Goal: Task Accomplishment & Management: Manage account settings

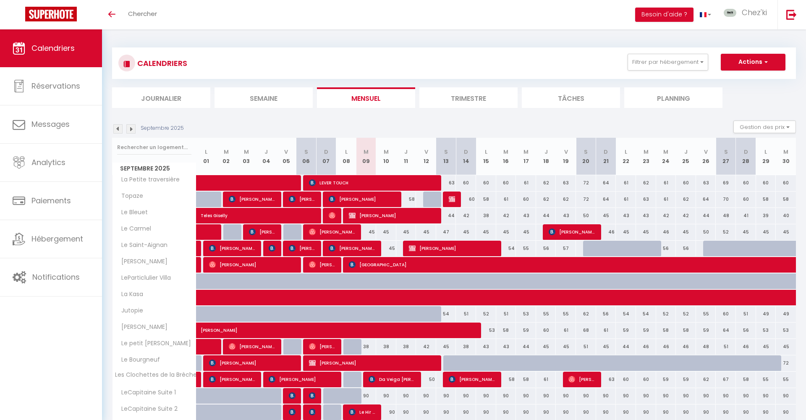
select select
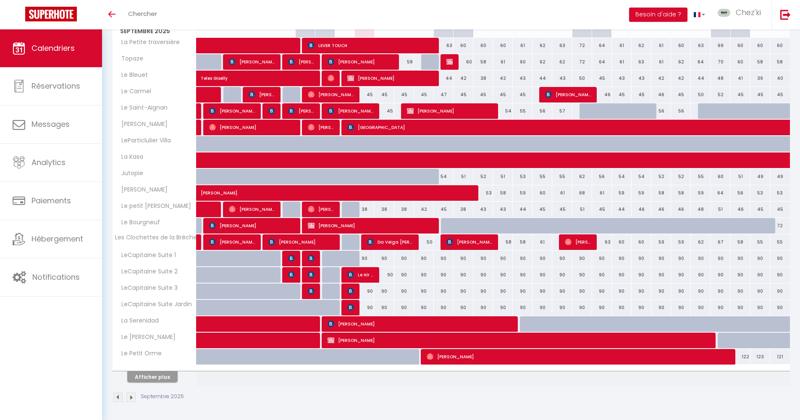
click at [384, 323] on span "[PERSON_NAME]" at bounding box center [420, 324] width 184 height 16
select select "OK"
select select "KO"
select select "0"
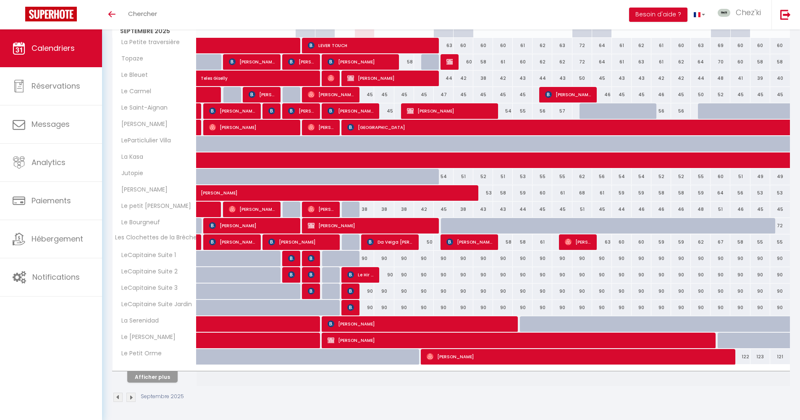
select select "1"
select select
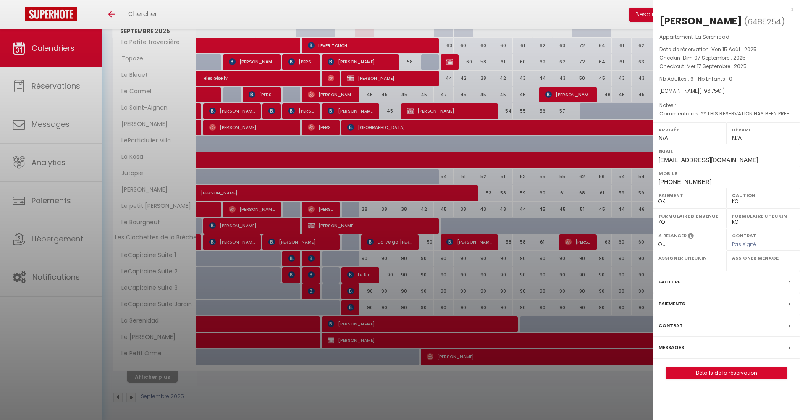
select select "22044"
select select "40773"
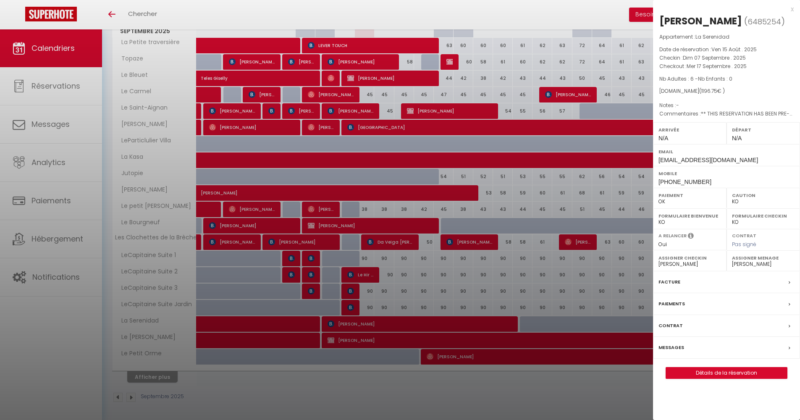
click at [299, 326] on div at bounding box center [400, 210] width 800 height 420
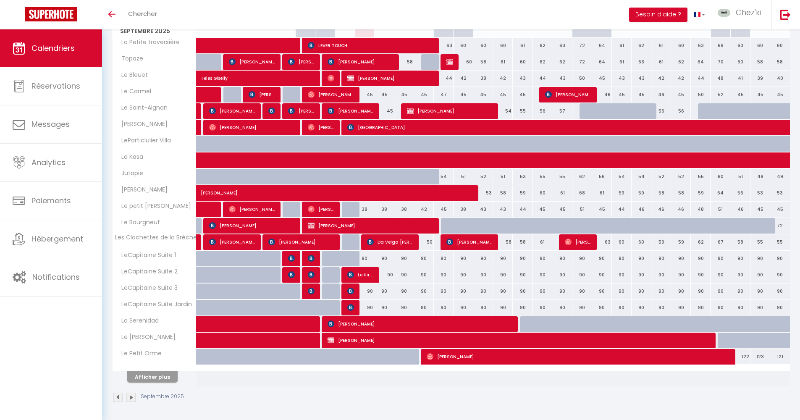
click at [293, 325] on span at bounding box center [267, 324] width 116 height 16
select select "OK"
select select "22044"
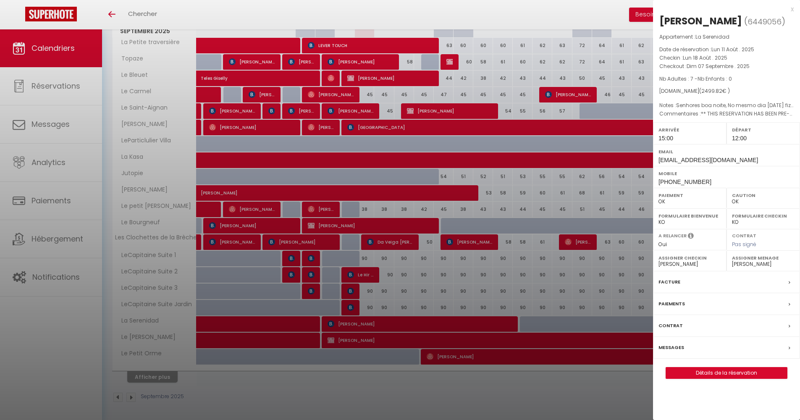
click at [371, 296] on div at bounding box center [400, 210] width 800 height 420
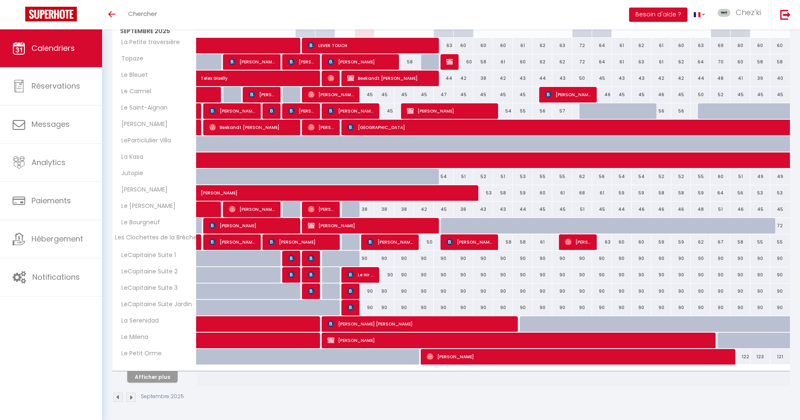
click at [161, 380] on button "Afficher plus" at bounding box center [152, 376] width 50 height 11
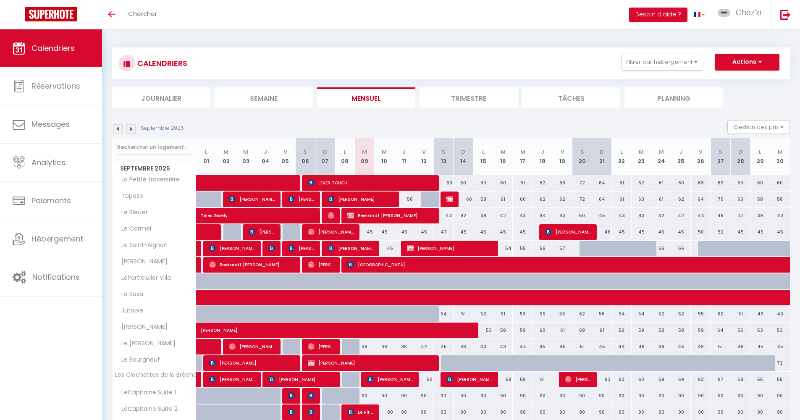
scroll to position [444, 0]
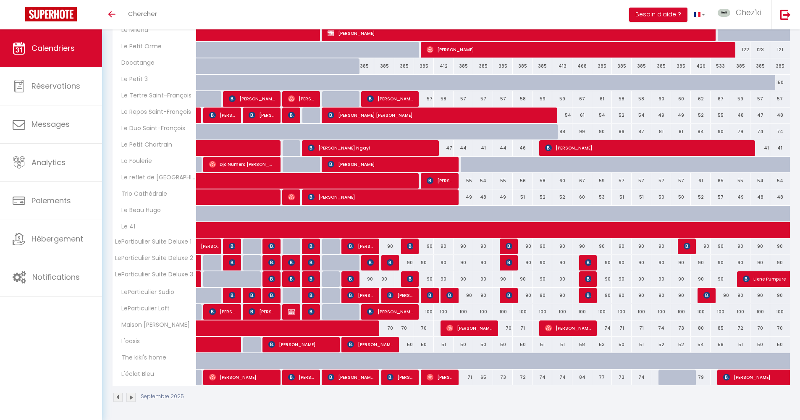
click at [451, 294] on img at bounding box center [449, 295] width 7 height 7
select select "OK"
select select "KO"
select select "0"
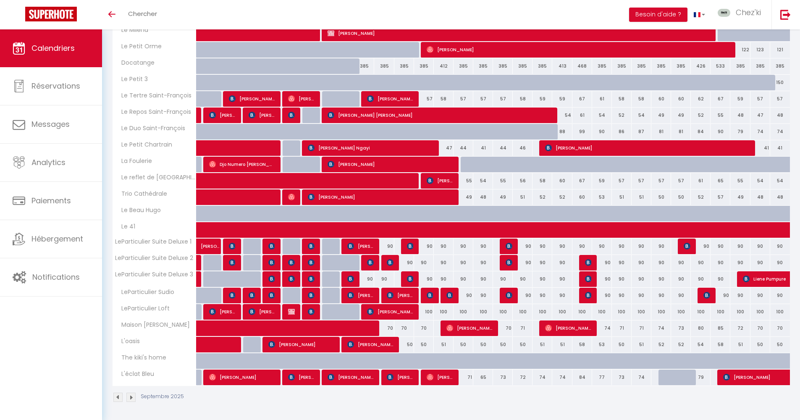
select select "1"
select select
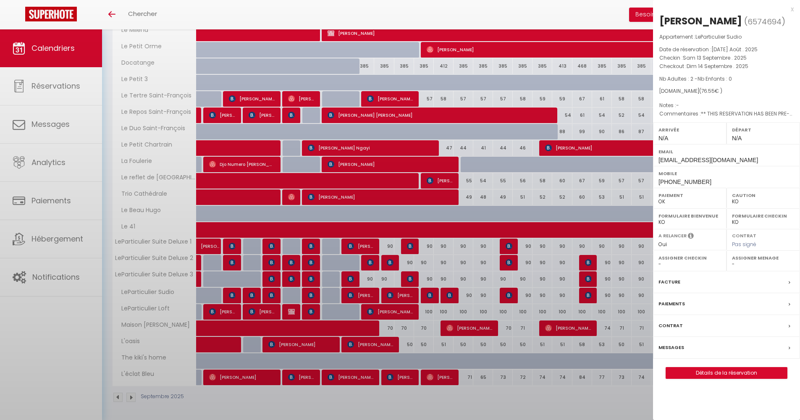
select select "22044"
select select "28823"
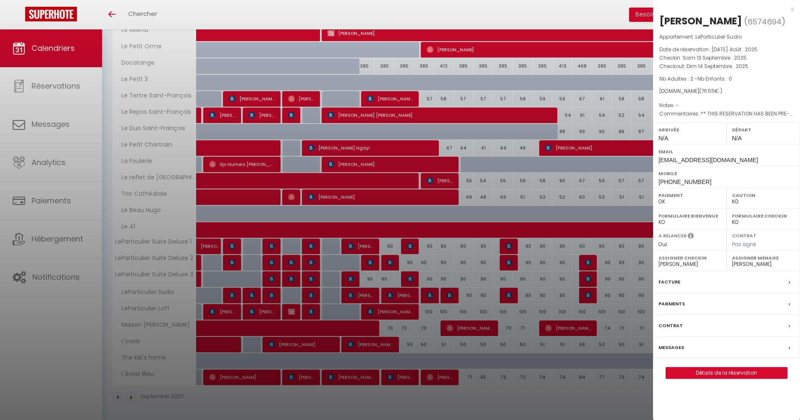
click at [469, 296] on div at bounding box center [400, 210] width 800 height 420
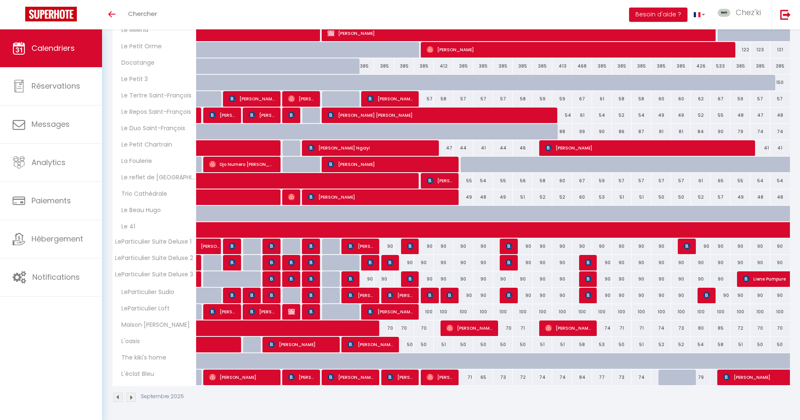
click at [468, 296] on div "90" at bounding box center [463, 296] width 20 height 16
type input "90"
type input "Dim 14 Septembre 2025"
type input "Lun 15 Septembre 2025"
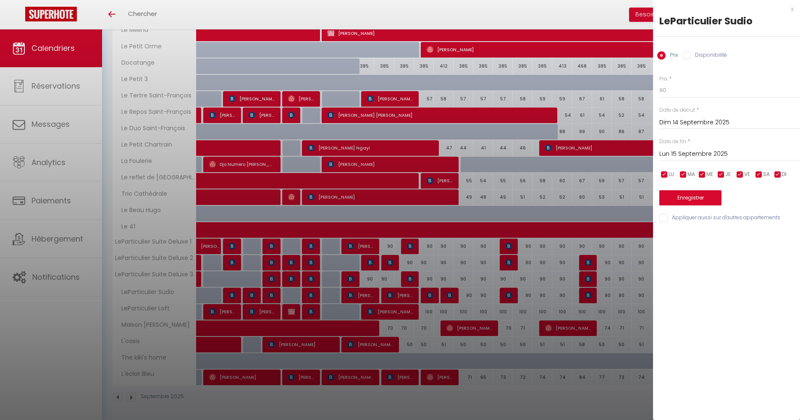
click at [704, 55] on label "Disponibilité" at bounding box center [709, 55] width 36 height 9
click at [691, 55] on input "Disponibilité" at bounding box center [686, 55] width 8 height 8
radio input "true"
radio input "false"
select select "0"
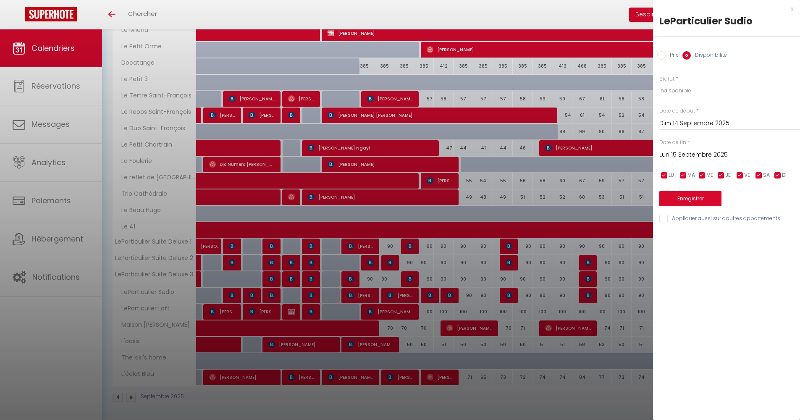
click at [681, 193] on button "Enregistrer" at bounding box center [690, 198] width 62 height 15
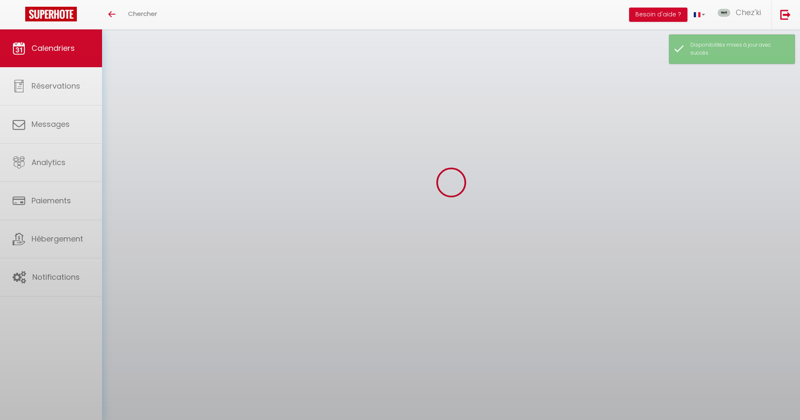
scroll to position [29, 0]
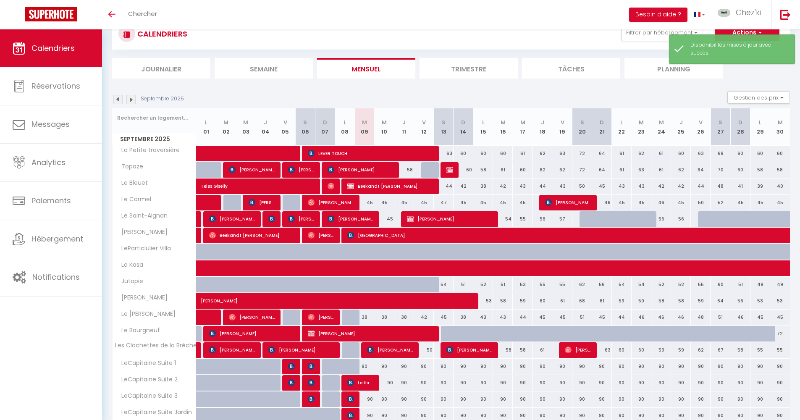
click at [448, 170] on img at bounding box center [449, 169] width 7 height 7
select select "40773"
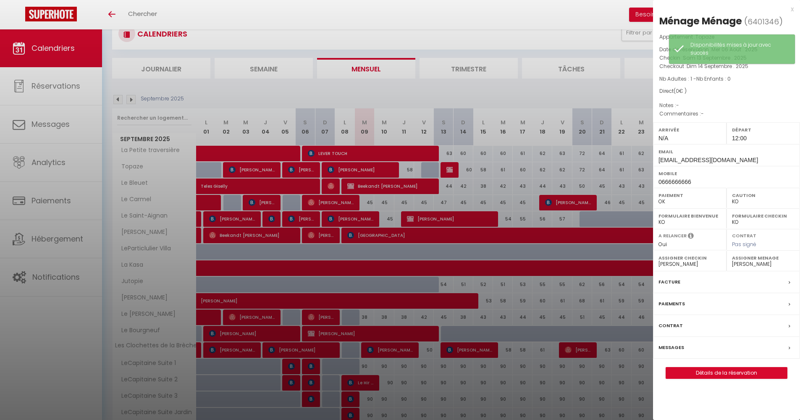
click at [448, 170] on div at bounding box center [400, 210] width 800 height 420
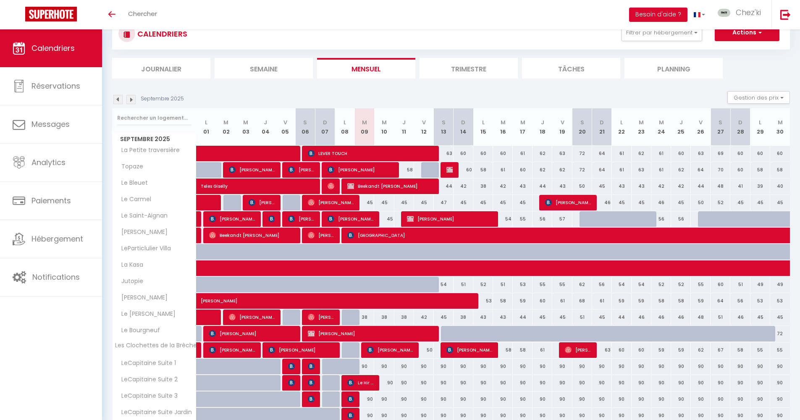
click at [445, 283] on div "54" at bounding box center [444, 285] width 20 height 16
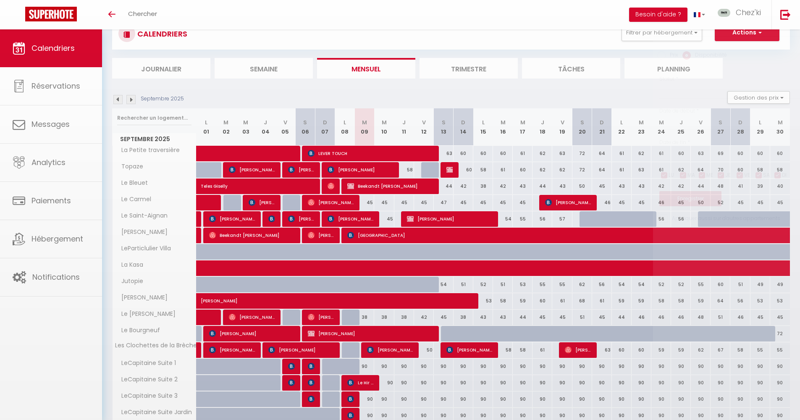
select select "1"
type input "Sam 13 Septembre 2025"
type input "Dim 14 Septembre 2025"
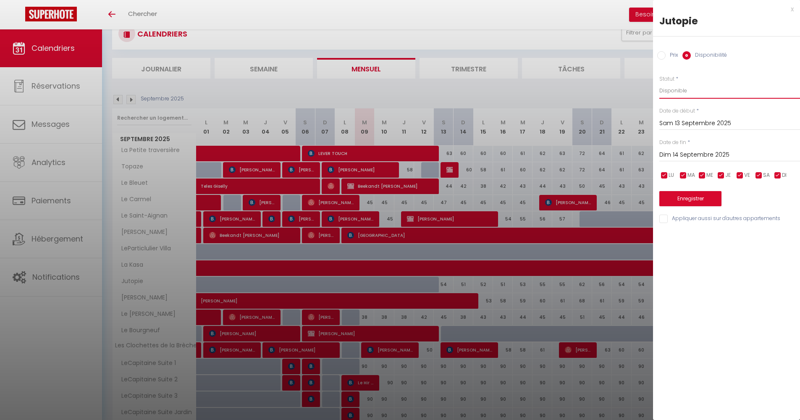
select select "0"
click at [705, 153] on input "Dim 14 Septembre 2025" at bounding box center [729, 154] width 141 height 11
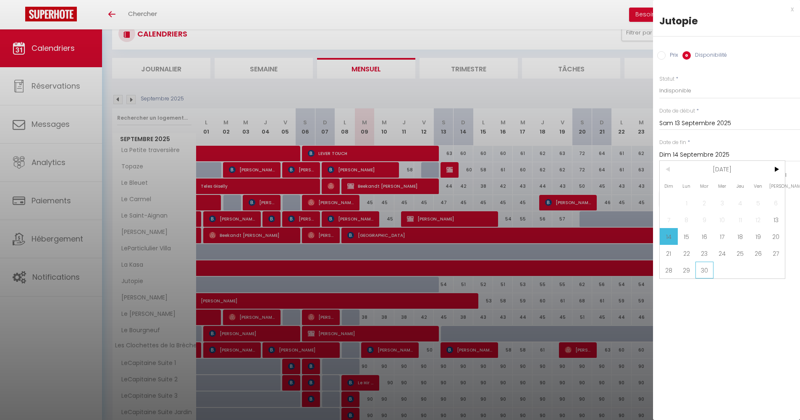
click at [705, 272] on span "30" at bounding box center [704, 270] width 18 height 17
type input "Mar 30 Septembre 2025"
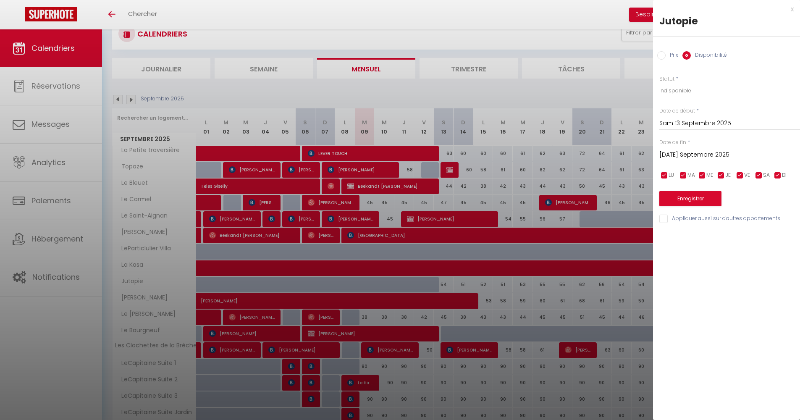
click at [707, 196] on button "Enregistrer" at bounding box center [690, 198] width 62 height 15
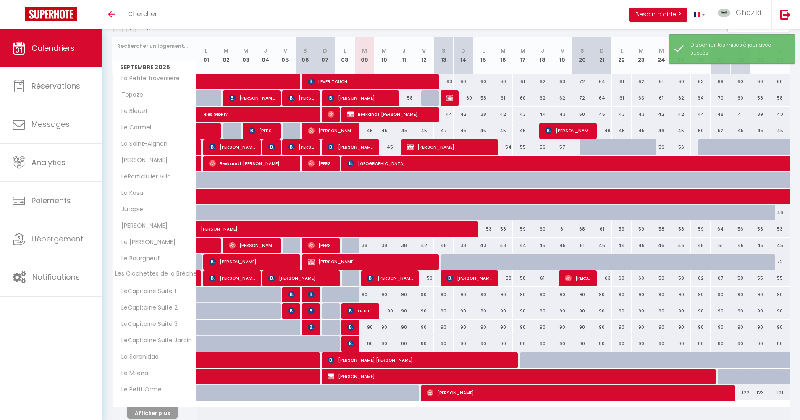
scroll to position [137, 0]
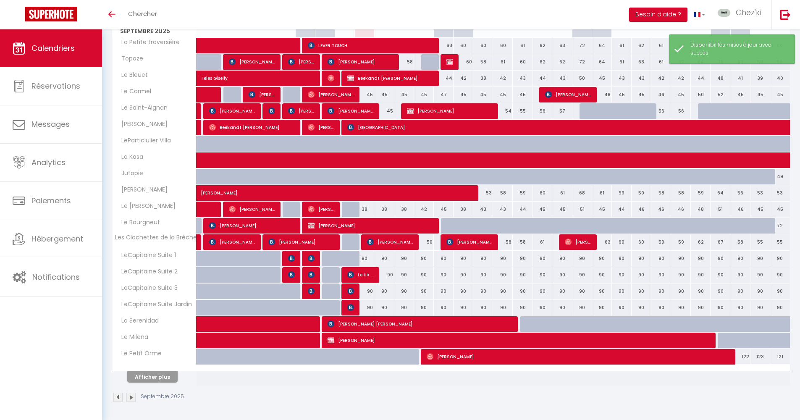
click at [168, 381] on button "Afficher plus" at bounding box center [152, 376] width 50 height 11
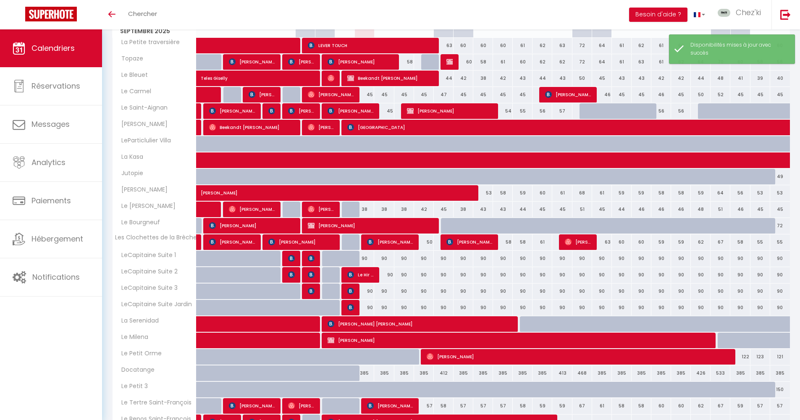
click at [494, 353] on span "[PERSON_NAME]" at bounding box center [578, 357] width 303 height 16
select select "OK"
select select
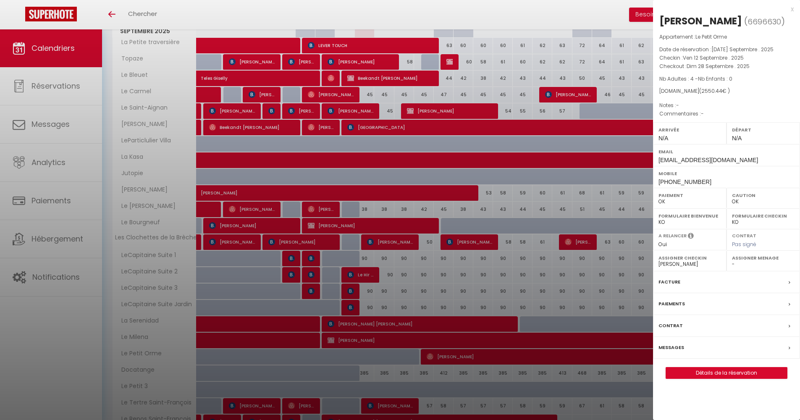
click at [493, 354] on div at bounding box center [400, 210] width 800 height 420
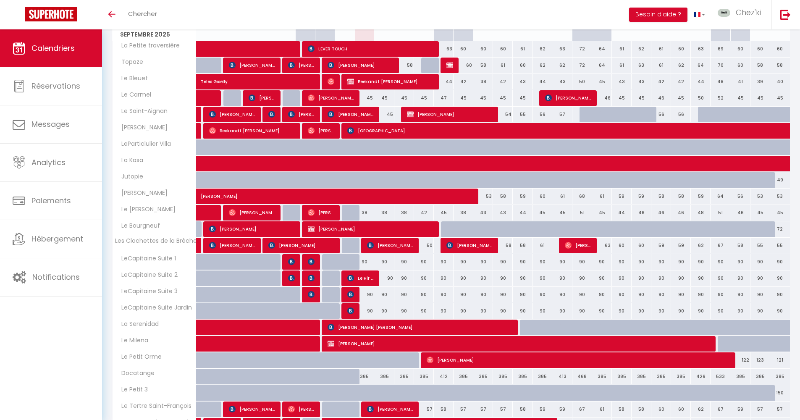
scroll to position [308, 0]
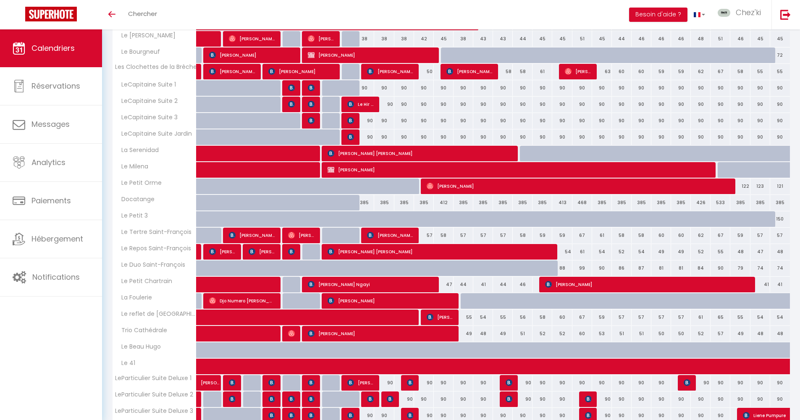
click at [398, 236] on span "[PERSON_NAME] [PERSON_NAME]" at bounding box center [390, 235] width 46 height 16
select select "KO"
select select "40773"
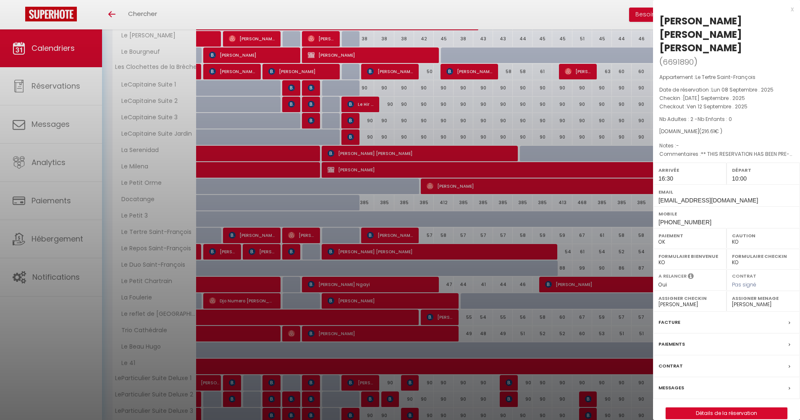
click at [398, 236] on div at bounding box center [400, 210] width 800 height 420
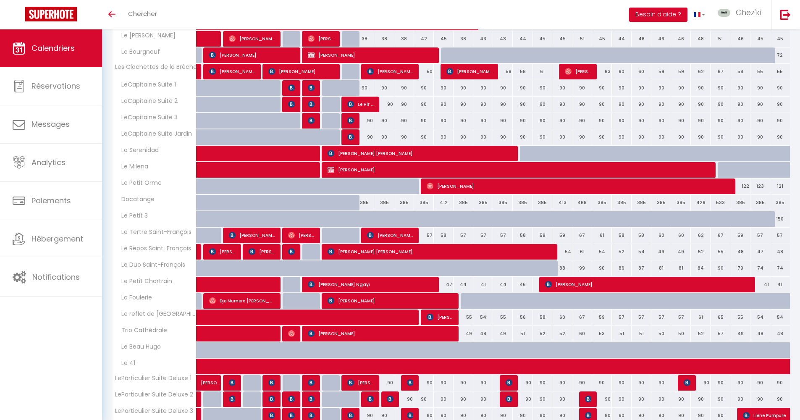
scroll to position [0, 0]
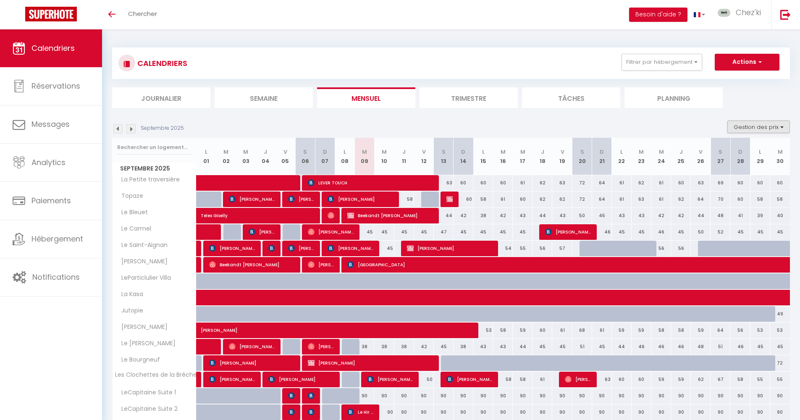
click at [754, 123] on button "Gestion des prix" at bounding box center [758, 127] width 63 height 13
click at [744, 171] on input "Règles" at bounding box center [752, 167] width 76 height 8
checkbox input "true"
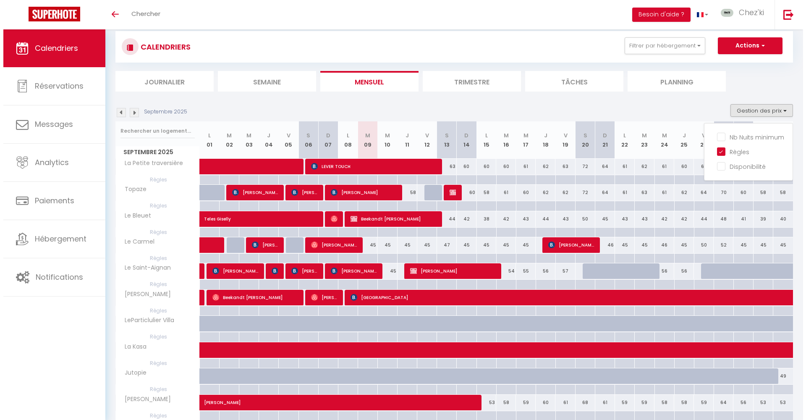
scroll to position [44, 0]
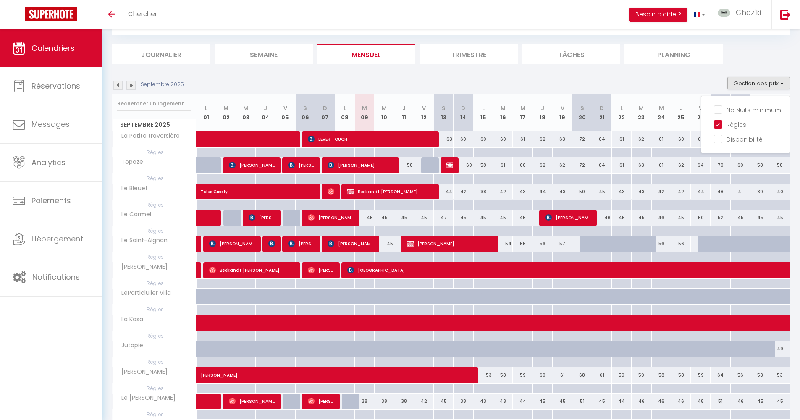
click at [465, 142] on div "60" at bounding box center [463, 139] width 20 height 16
select select "1"
type input "Dim 14 Septembre 2025"
type input "Lun 15 Septembre 2025"
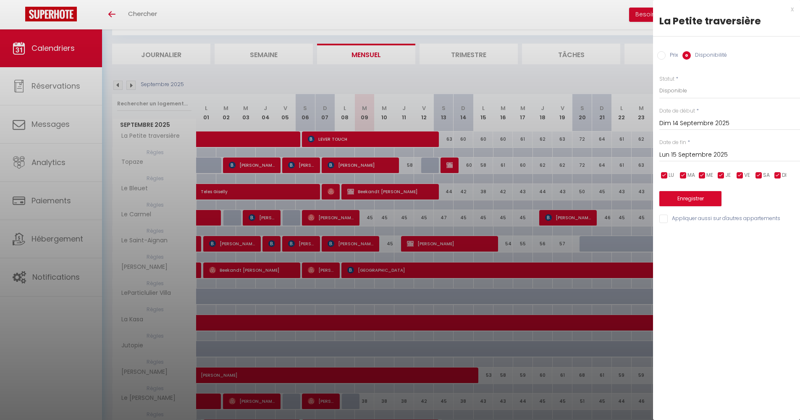
click at [792, 9] on div "x" at bounding box center [723, 9] width 141 height 10
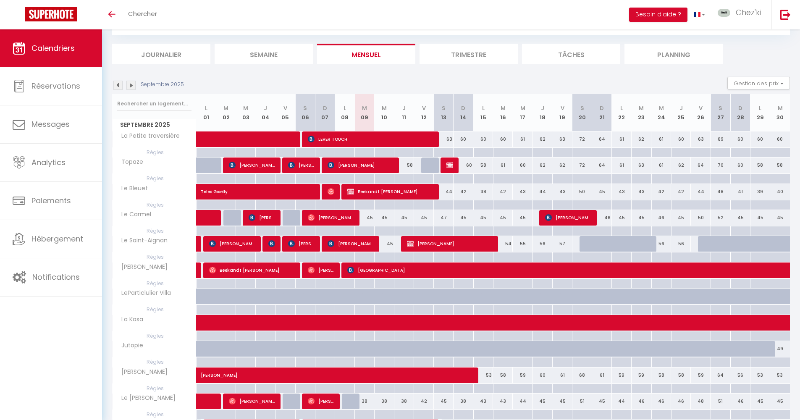
click at [461, 152] on div at bounding box center [463, 153] width 20 height 10
type input "Dim 14 Septembre 2025"
type input "Lun 15 Septembre 2025"
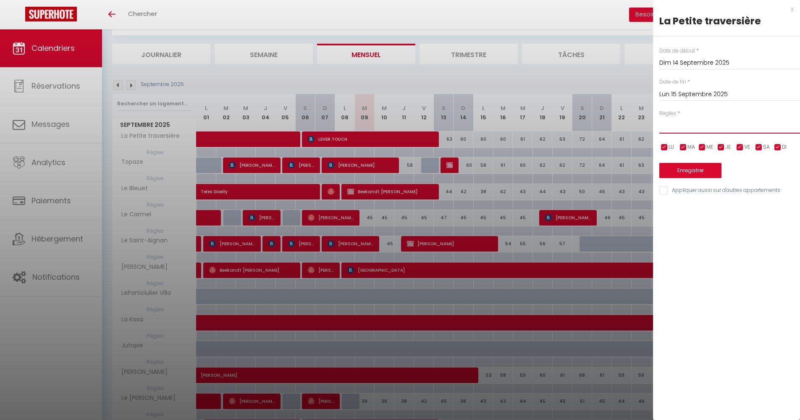
select select "2"
click at [663, 190] on input "Appliquer aussi sur d'autres appartements" at bounding box center [729, 190] width 141 height 8
checkbox input "true"
click at [694, 89] on input "Lun 15 Septembre 2025" at bounding box center [729, 94] width 141 height 11
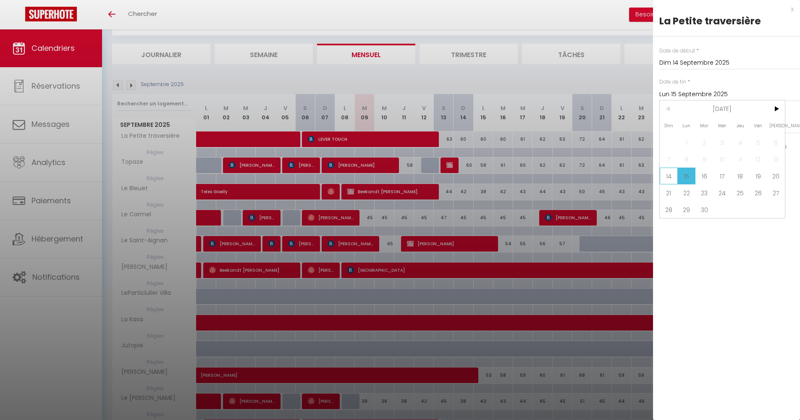
click at [670, 178] on span "14" at bounding box center [669, 176] width 18 height 17
type input "Dim 14 Septembre 2025"
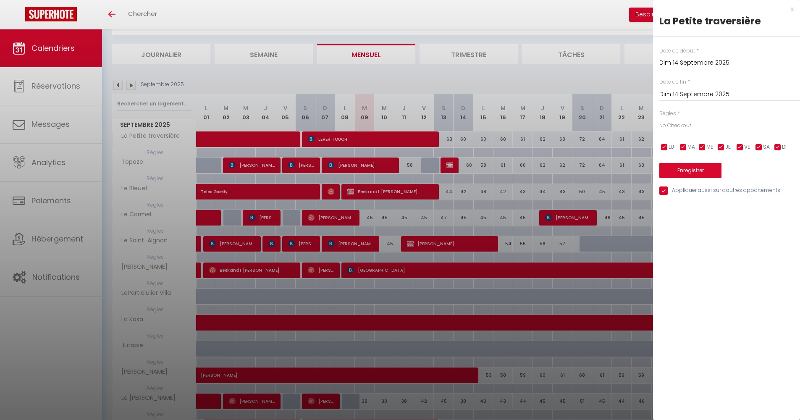
click at [680, 170] on button "Enregistrer" at bounding box center [690, 170] width 62 height 15
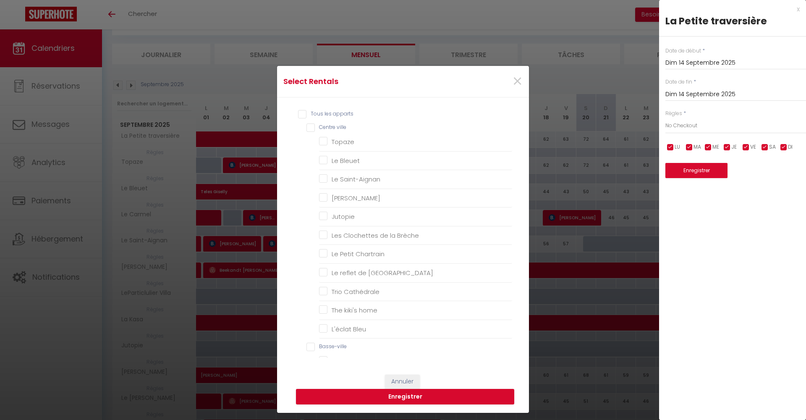
click at [299, 115] on input "Tous les apparts" at bounding box center [405, 114] width 214 height 8
checkbox input "true"
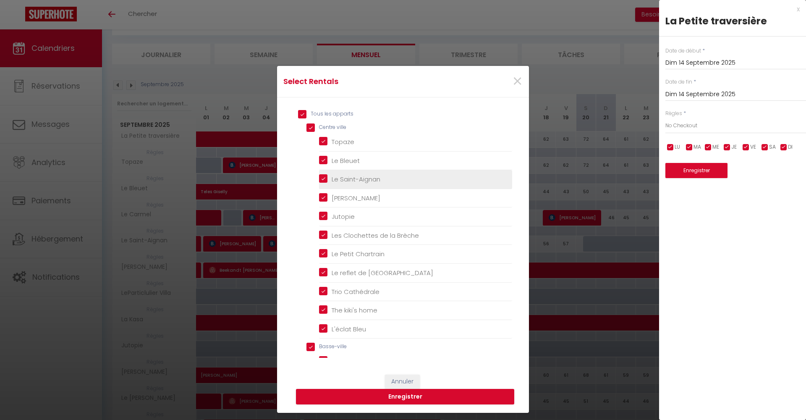
checkbox ville "true"
checkbox input "true"
checkbox Bleuet "true"
checkbox Saint-Aignan "true"
checkbox Léo "true"
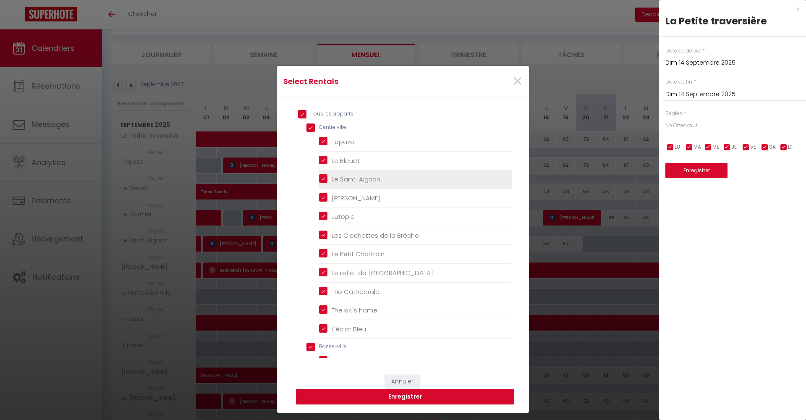
checkbox input "true"
checkbox Brèche "true"
checkbox Chartrain "true"
checkbox Chartres "true"
checkbox Cathédrale "true"
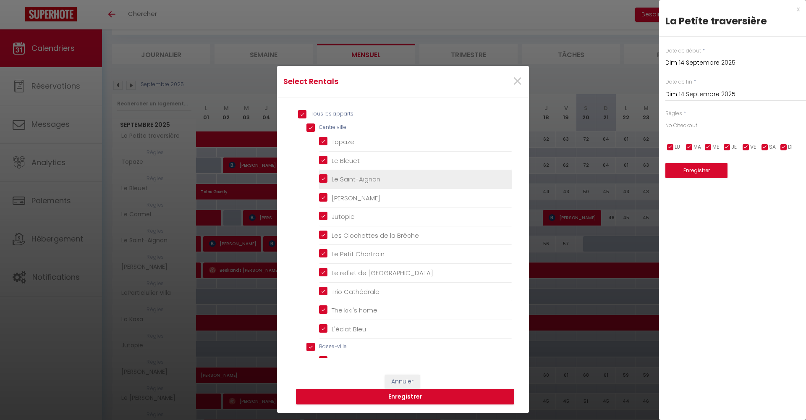
checkbox home "true"
checkbox Bleu "true"
checkbox input "true"
checkbox Saint-François "true"
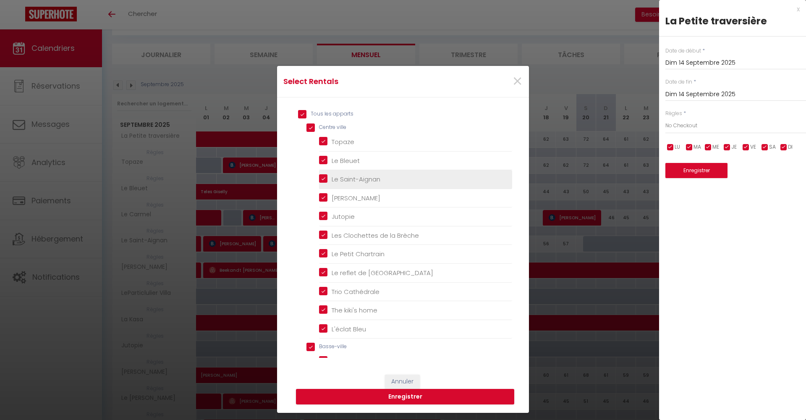
checkbox Saint-François "true"
checkbox Foulerie "true"
checkbox input "true"
checkbox centre "true"
checkbox Carmel "true"
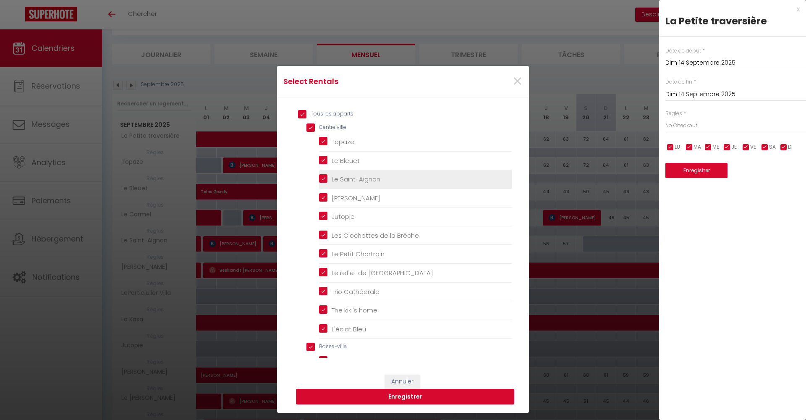
checkbox Kasa "true"
checkbox Bourgneuf "true"
checkbox Léonore "true"
checkbox Hugo "true"
checkbox 41 "true"
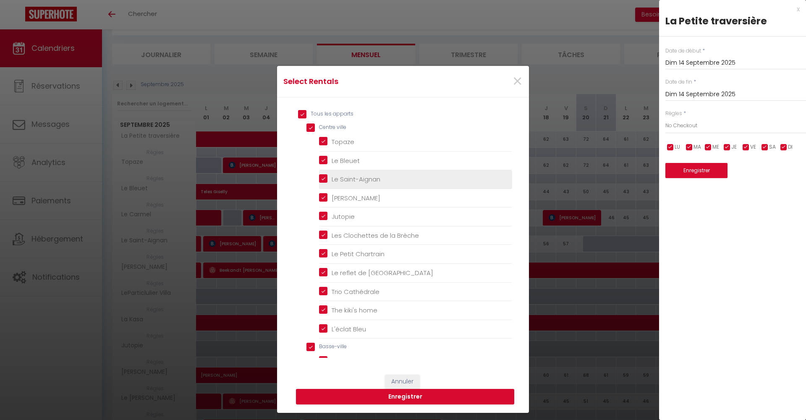
checkbox Sylvain "true"
checkbox input "true"
checkbox Nicole "true"
checkbox Collection "true"
checkbox Villa "true"
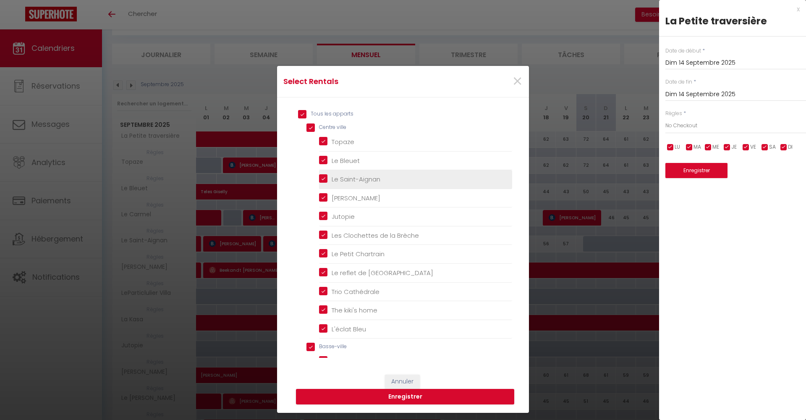
checkbox 1 "true"
checkbox 2 "true"
checkbox 3 "true"
checkbox Jardin "true"
checkbox 1 "true"
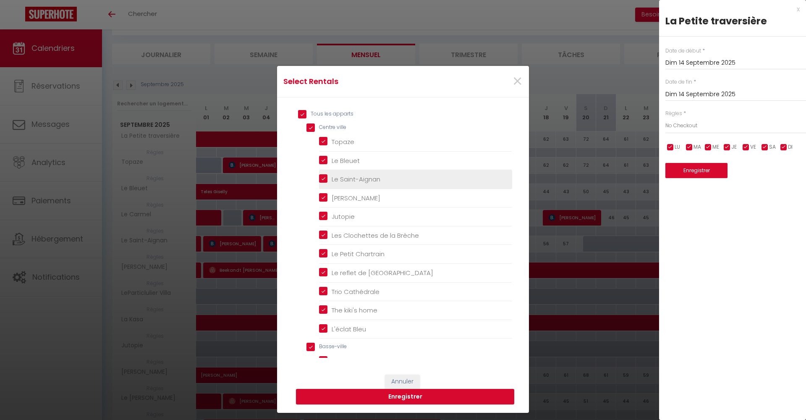
checkbox 2 "true"
checkbox 3 "true"
checkbox Sudio "true"
checkbox Loft "true"
checkbox input "true"
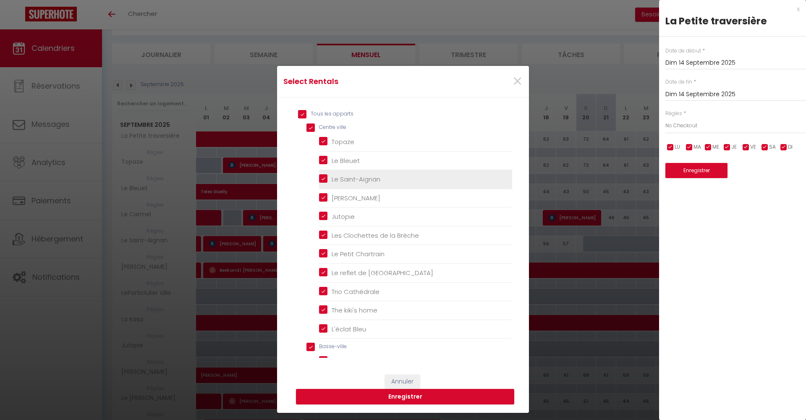
checkbox Milena "true"
checkbox Orme "true"
checkbox input "true"
checkbox 3 "true"
checkbox Serenidad "true"
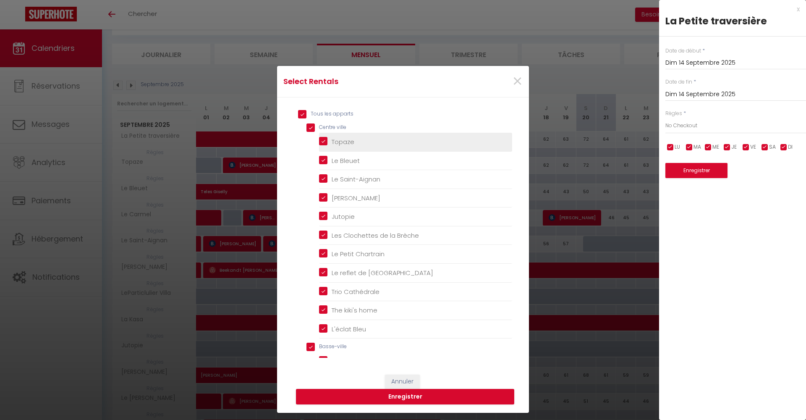
scroll to position [551, 0]
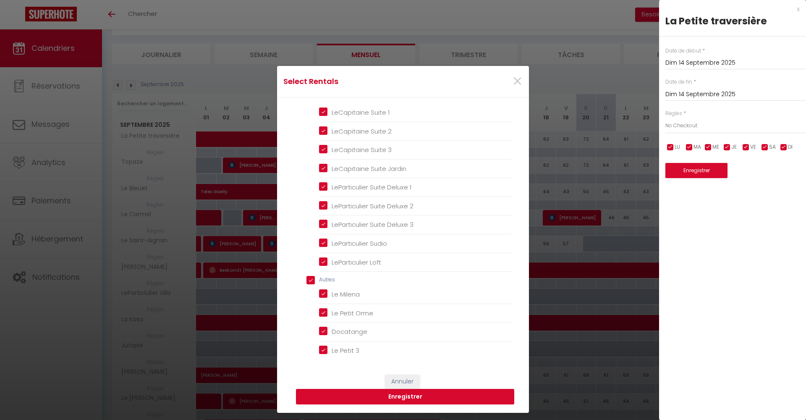
click at [413, 393] on button "Enregistrer" at bounding box center [405, 397] width 218 height 16
type input "Lun 15 Septembre 2025"
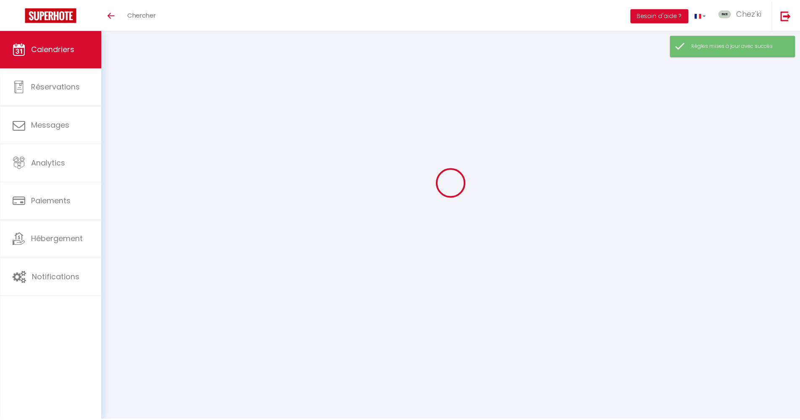
scroll to position [29, 0]
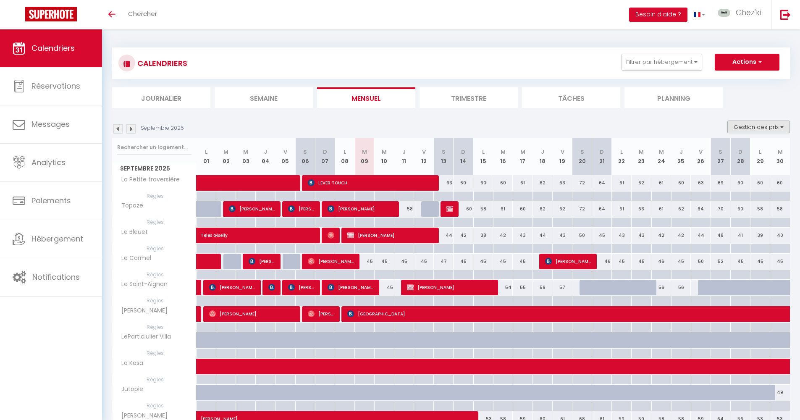
click at [757, 126] on button "Gestion des prix" at bounding box center [758, 127] width 63 height 13
click at [718, 168] on input "Règles" at bounding box center [752, 167] width 76 height 8
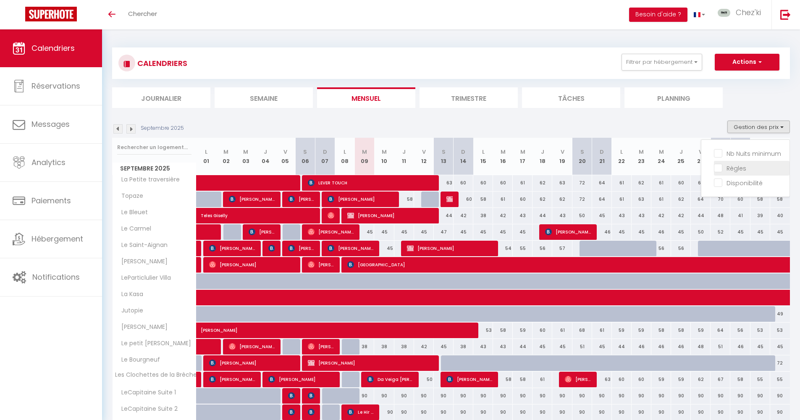
click at [717, 169] on input "Règles" at bounding box center [752, 167] width 76 height 8
checkbox input "true"
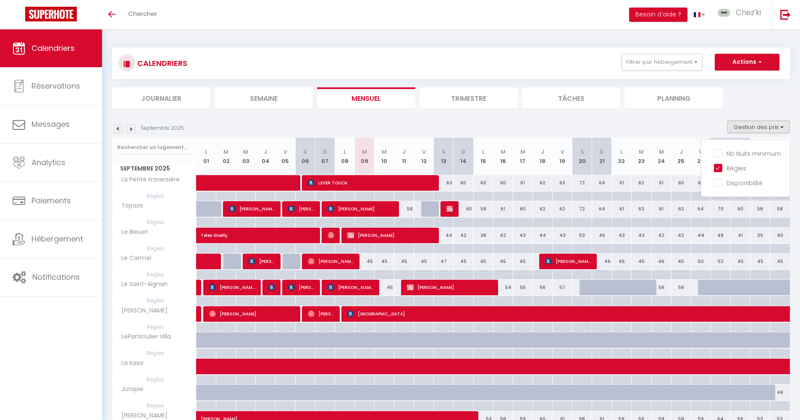
click at [59, 16] on img at bounding box center [51, 14] width 52 height 15
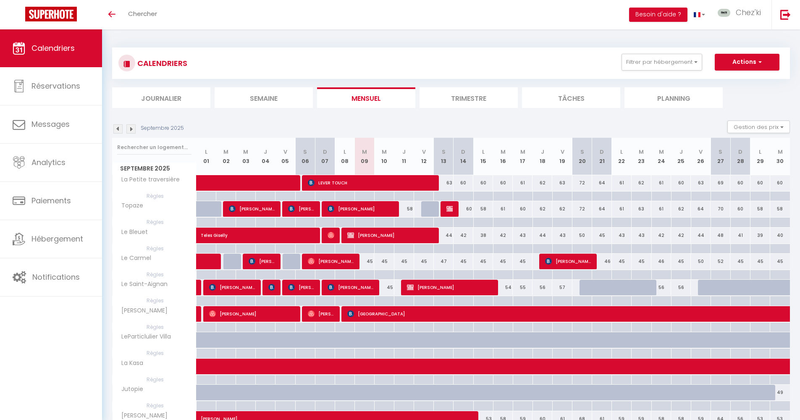
click at [465, 197] on div at bounding box center [463, 196] width 20 height 10
type input "Dim 14 Septembre 2025"
type input "Lun 15 Septembre 2025"
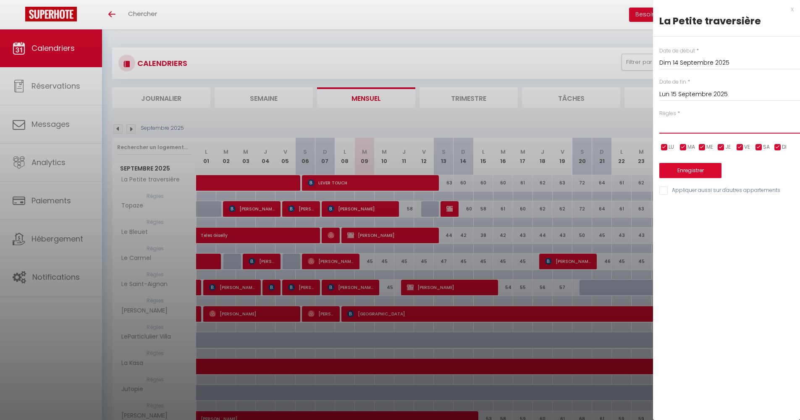
select select "2"
click at [684, 96] on input "Lun 15 Septembre 2025" at bounding box center [729, 94] width 141 height 11
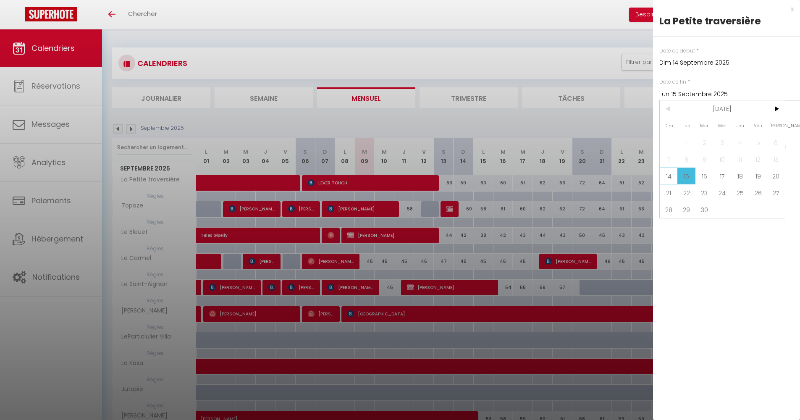
click at [675, 176] on span "14" at bounding box center [669, 176] width 18 height 17
click at [685, 170] on button "Enregistrer" at bounding box center [690, 170] width 62 height 15
type input "Lun 15 Septembre 2025"
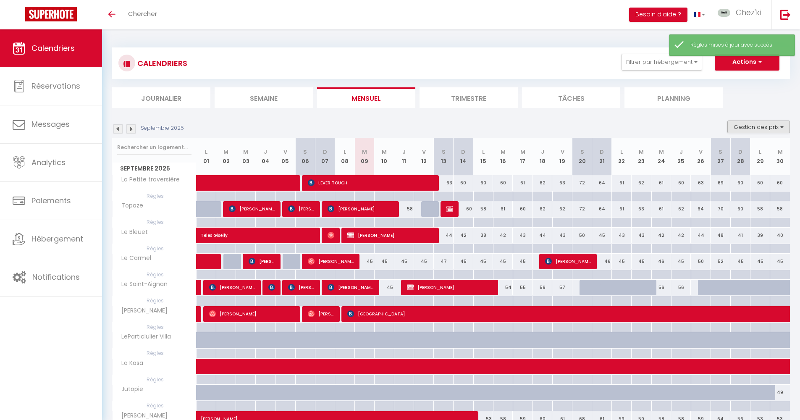
click at [766, 125] on button "Gestion des prix" at bounding box center [758, 127] width 63 height 13
click at [725, 165] on input "Règles" at bounding box center [752, 167] width 76 height 8
checkbox input "false"
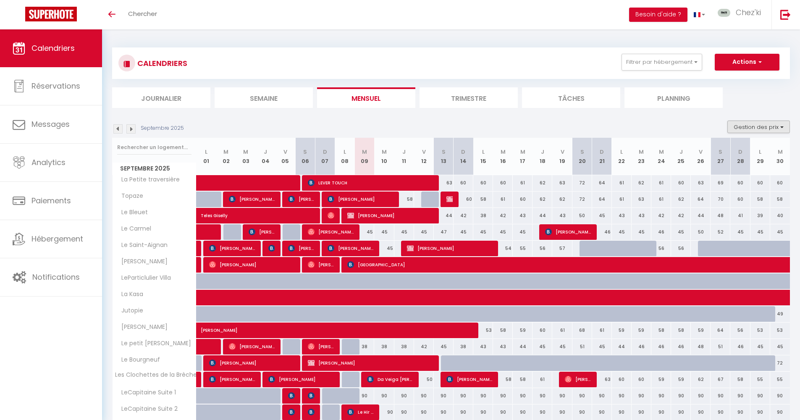
click at [761, 121] on button "Gestion des prix" at bounding box center [758, 127] width 63 height 13
click at [729, 170] on input "Règles" at bounding box center [752, 167] width 76 height 8
checkbox input "true"
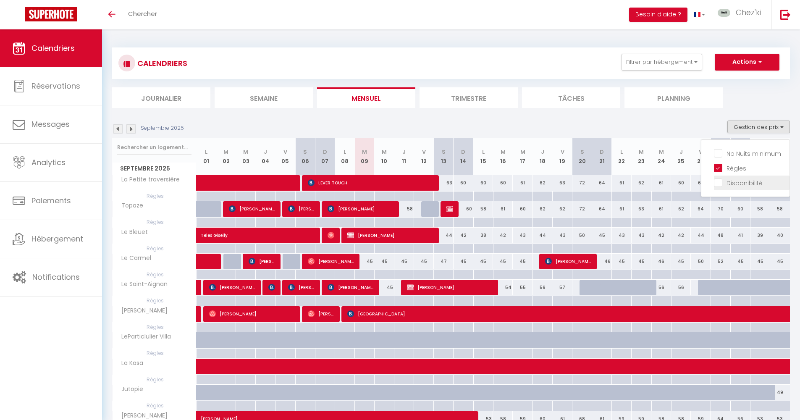
click at [734, 186] on input "Disponibilité" at bounding box center [752, 182] width 76 height 8
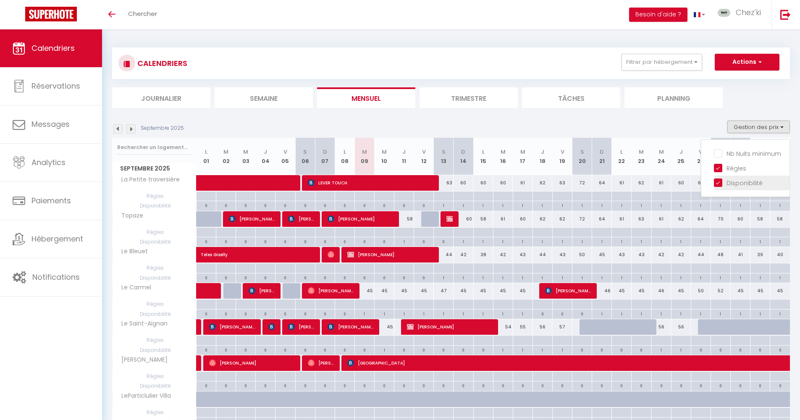
click at [732, 185] on input "Disponibilité" at bounding box center [752, 182] width 76 height 8
checkbox input "false"
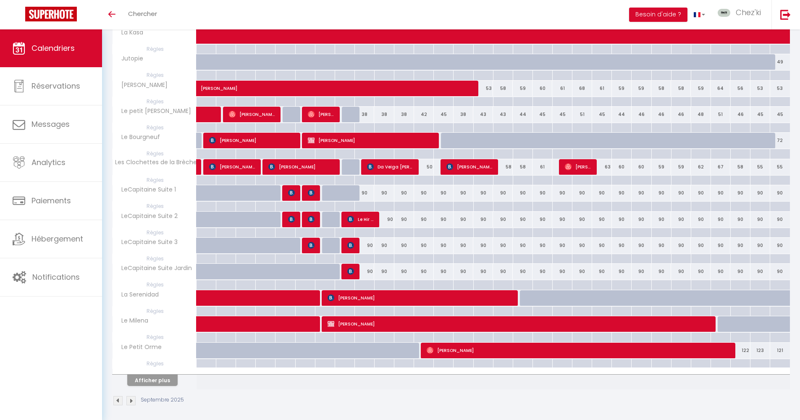
scroll to position [37, 0]
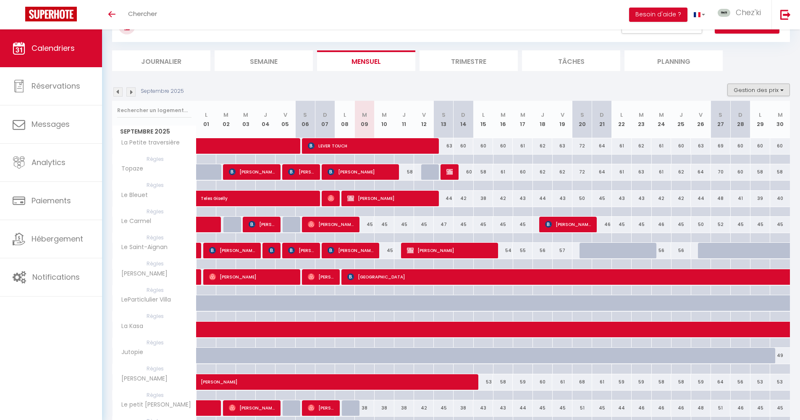
click at [765, 89] on button "Gestion des prix" at bounding box center [758, 90] width 63 height 13
click at [726, 133] on input "Règles" at bounding box center [752, 130] width 76 height 8
checkbox input "false"
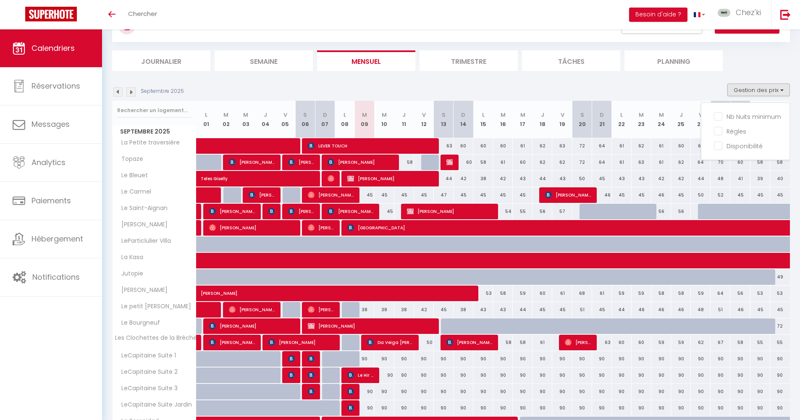
click at [758, 49] on div "CALENDRIERS Filtrer par hébergement Centre ville Topaze [GEOGRAPHIC_DATA] [GEOG…" at bounding box center [451, 40] width 678 height 60
click at [465, 145] on div "60" at bounding box center [463, 146] width 20 height 16
type input "60"
type input "Dim 14 Septembre 2025"
type input "Lun 15 Septembre 2025"
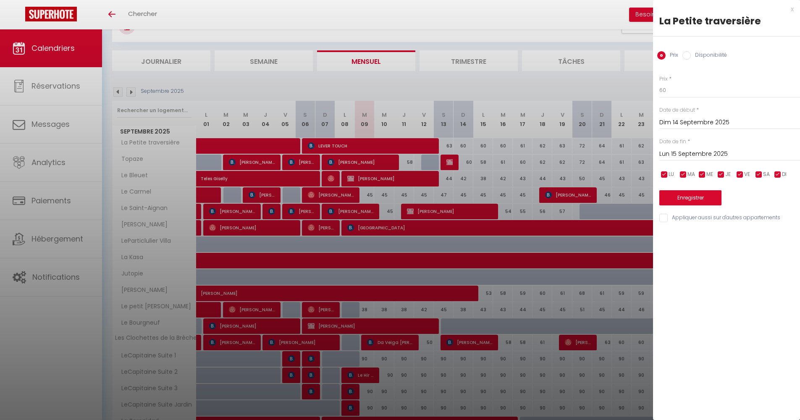
click at [465, 145] on div at bounding box center [400, 210] width 800 height 420
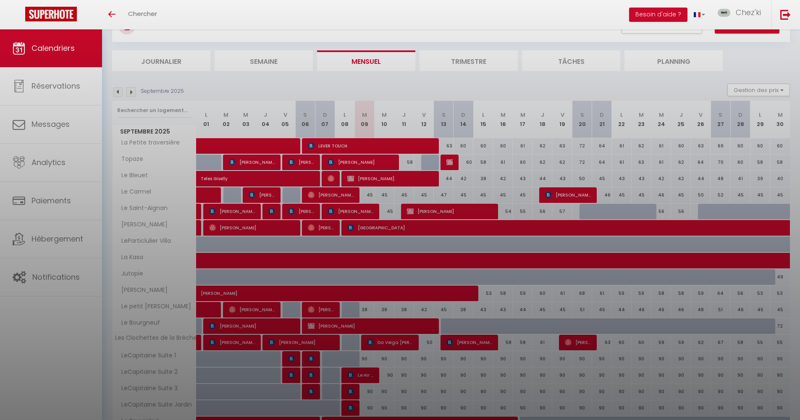
type input "undefined aN undefined NaN"
select select
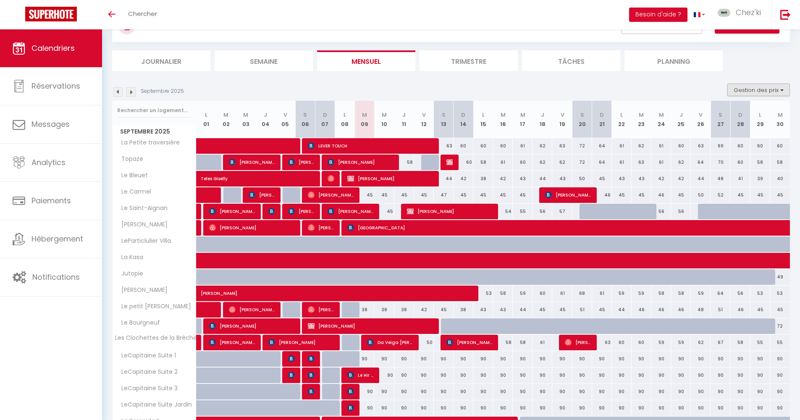
click at [763, 91] on button "Gestion des prix" at bounding box center [758, 90] width 63 height 13
click at [733, 134] on input "Règles" at bounding box center [752, 130] width 76 height 8
checkbox input "true"
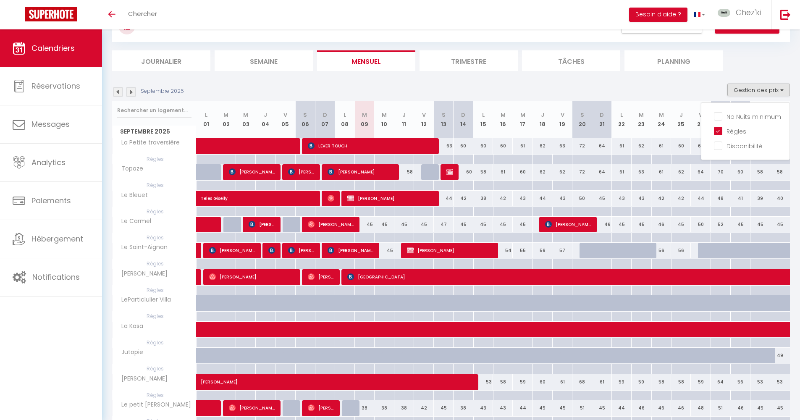
click at [464, 211] on div at bounding box center [463, 212] width 20 height 10
type input "Dim 14 Septembre 2025"
type input "Lun 15 Septembre 2025"
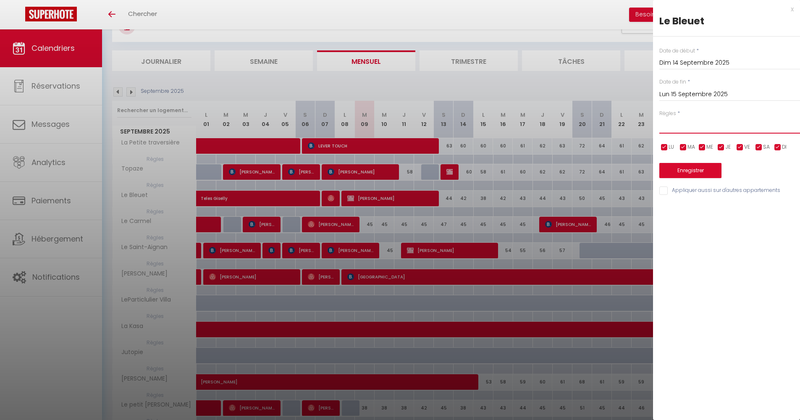
select select "3"
drag, startPoint x: 760, startPoint y: 148, endPoint x: 739, endPoint y: 151, distance: 21.1
click at [760, 148] on input "checkbox" at bounding box center [759, 147] width 8 height 8
checkbox input "false"
click at [740, 149] on input "checkbox" at bounding box center [740, 147] width 8 height 8
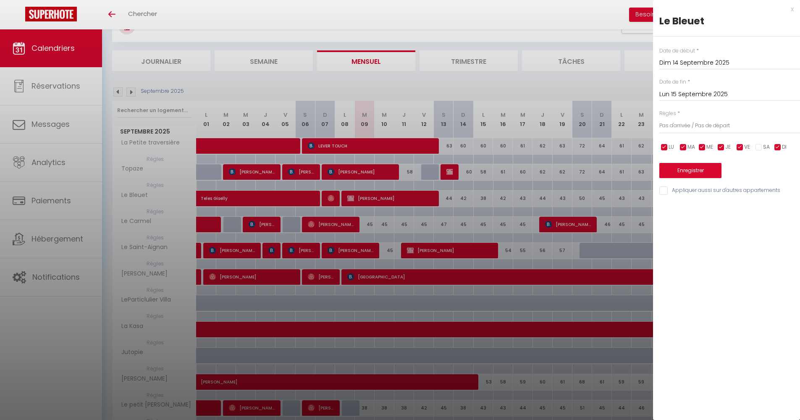
checkbox input "false"
click at [723, 148] on input "checkbox" at bounding box center [721, 147] width 8 height 8
checkbox input "false"
click at [704, 148] on input "checkbox" at bounding box center [702, 147] width 8 height 8
checkbox input "false"
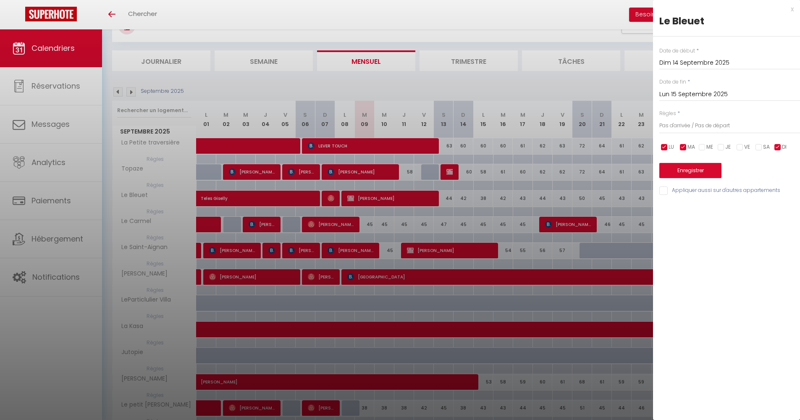
click at [682, 147] on input "checkbox" at bounding box center [683, 147] width 8 height 8
checkbox input "false"
click at [663, 145] on input "checkbox" at bounding box center [664, 147] width 8 height 8
checkbox input "false"
click at [691, 172] on button "Enregistrer" at bounding box center [690, 170] width 62 height 15
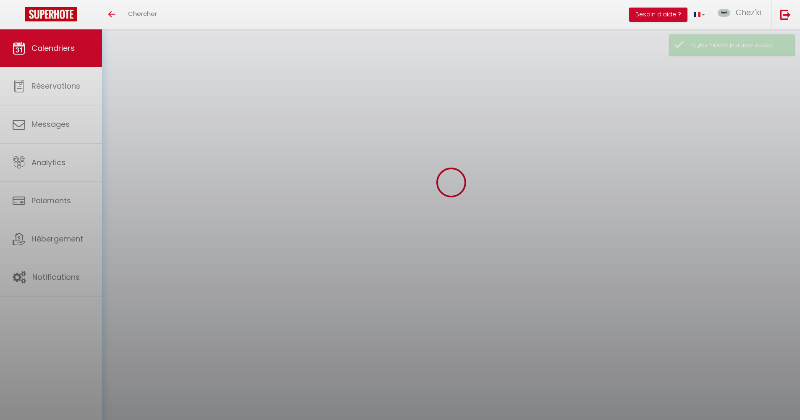
scroll to position [29, 0]
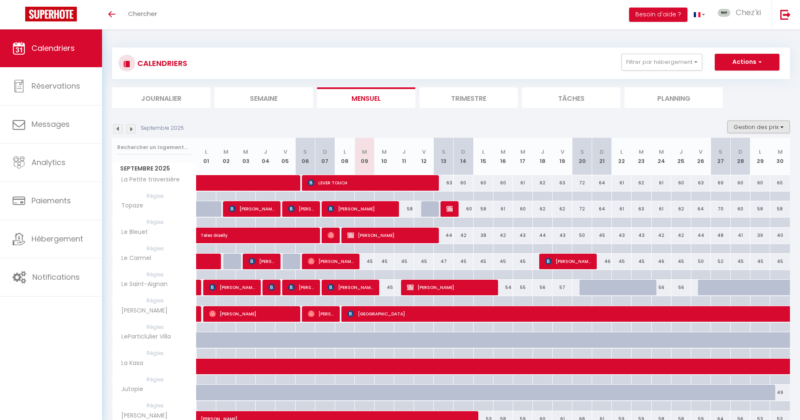
click at [760, 125] on button "Gestion des prix" at bounding box center [758, 127] width 63 height 13
click at [731, 167] on input "Règles" at bounding box center [752, 167] width 76 height 8
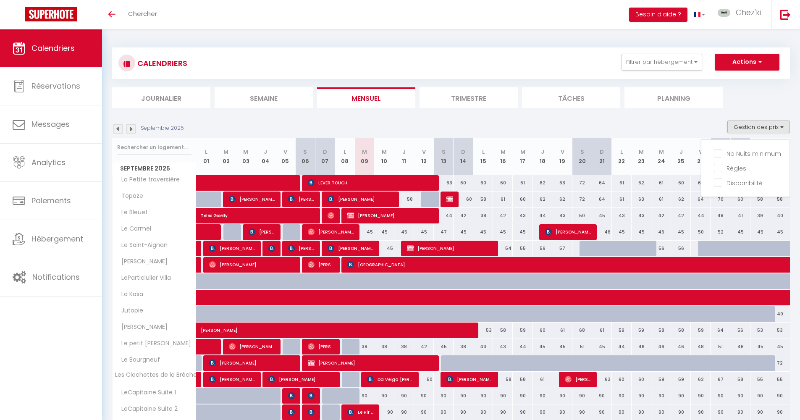
click at [758, 119] on section "Septembre 2025 Gestion des prix Nb Nuits minimum Règles Disponibilité Septembre…" at bounding box center [451, 330] width 678 height 436
click at [755, 125] on button "Gestion des prix" at bounding box center [758, 127] width 63 height 13
click at [732, 166] on input "Règles" at bounding box center [752, 167] width 76 height 8
checkbox input "true"
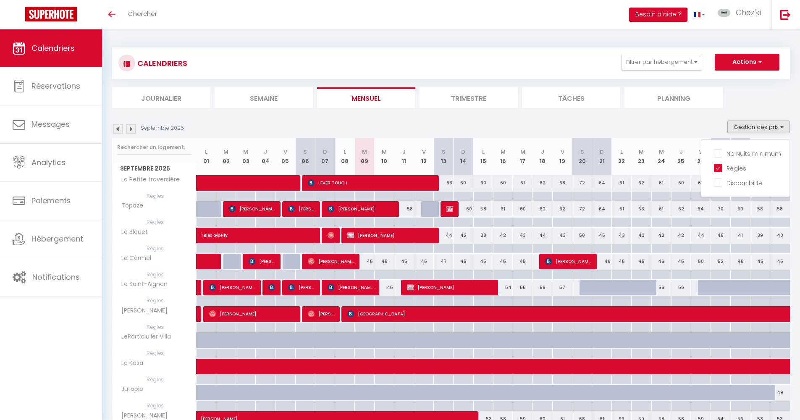
click at [461, 262] on div "45" at bounding box center [463, 262] width 20 height 16
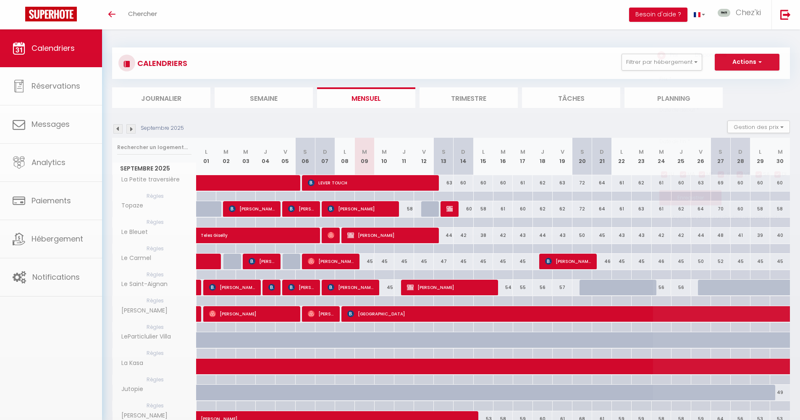
type input "45"
type input "Dim 14 Septembre 2025"
type input "Lun 15 Septembre 2025"
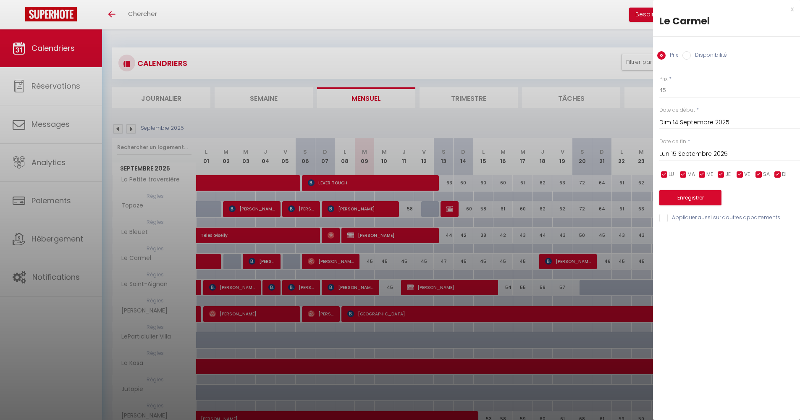
click at [483, 259] on div at bounding box center [400, 210] width 800 height 420
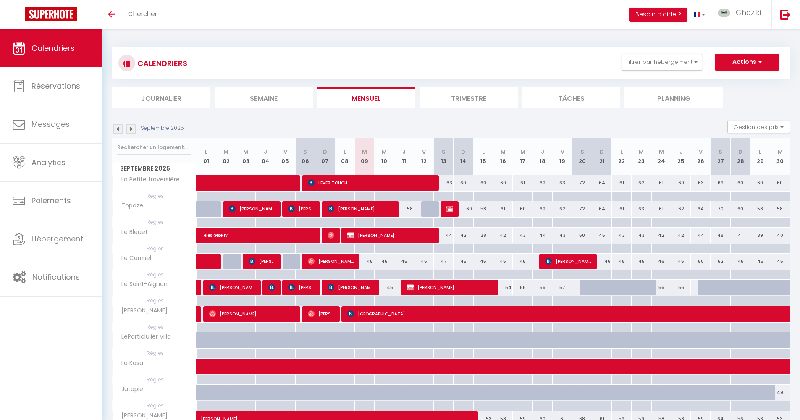
click at [461, 273] on div at bounding box center [463, 275] width 20 height 10
type input "Dim 14 Septembre 2025"
type input "Lun 15 Septembre 2025"
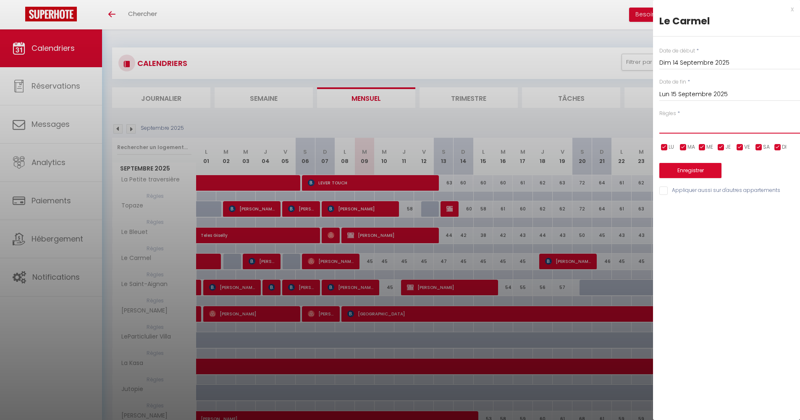
select select "3"
click at [689, 171] on button "Enregistrer" at bounding box center [690, 170] width 62 height 15
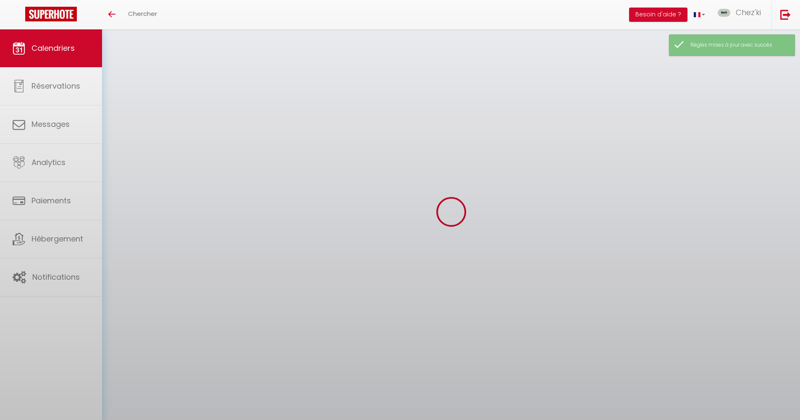
select select
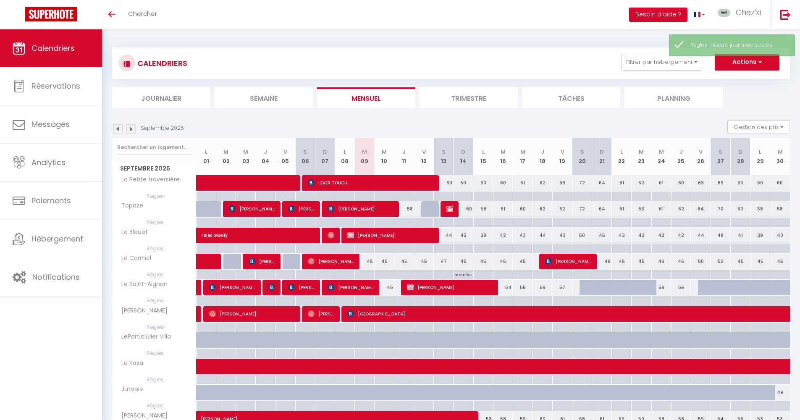
click at [464, 275] on p "No ch in/out" at bounding box center [463, 274] width 17 height 8
type input "Dim 14 Septembre 2025"
type input "Lun 15 Septembre 2025"
select select "3"
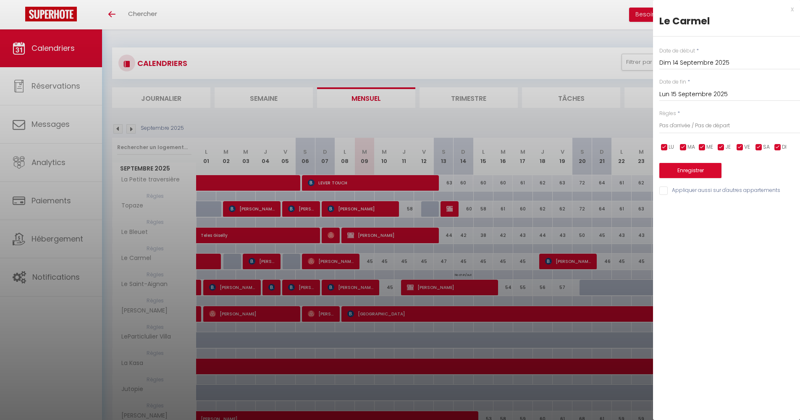
click at [665, 188] on input "Appliquer aussi sur d'autres appartements" at bounding box center [729, 190] width 141 height 8
checkbox input "true"
click at [697, 173] on button "Enregistrer" at bounding box center [690, 170] width 62 height 15
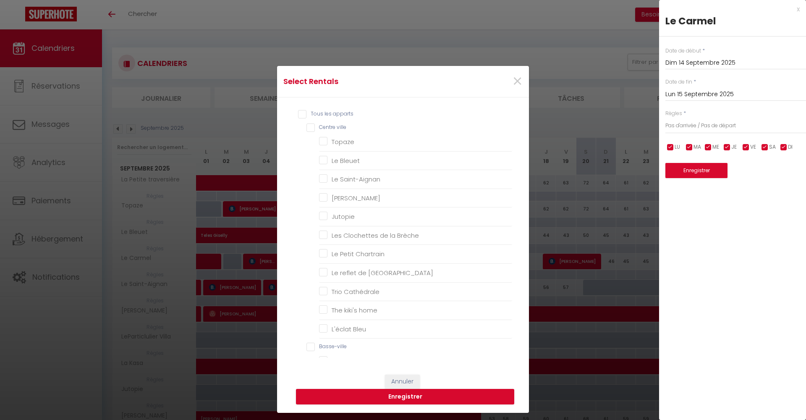
click at [305, 115] on input "Tous les apparts" at bounding box center [405, 114] width 214 height 8
checkbox input "true"
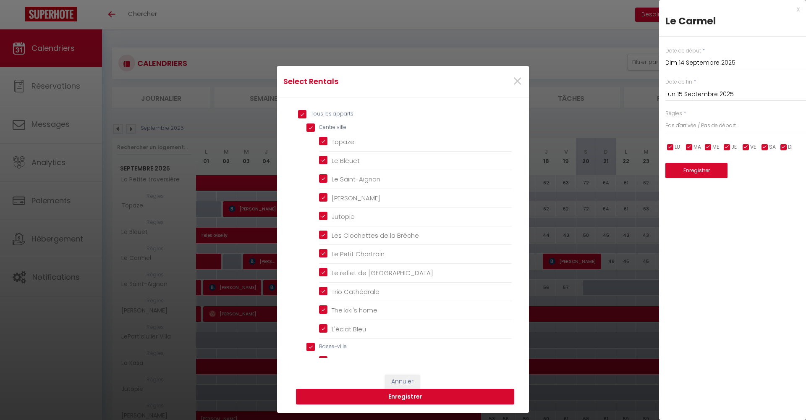
checkbox ville "true"
checkbox input "true"
checkbox Bleuet "true"
checkbox Saint-Aignan "true"
checkbox Léo "true"
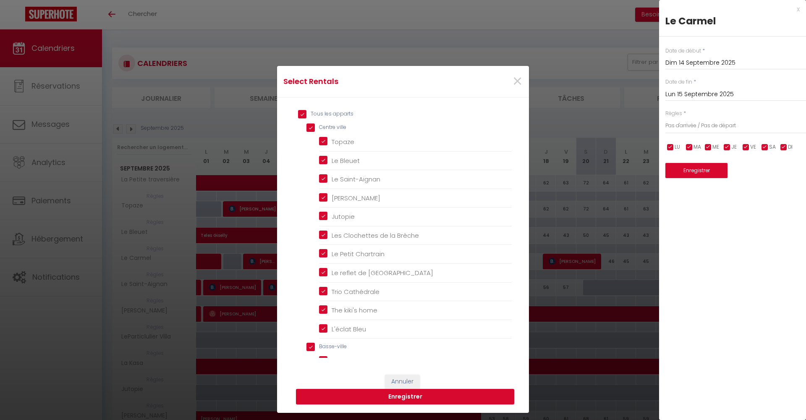
checkbox input "true"
checkbox Brèche "true"
checkbox Chartrain "true"
checkbox Chartres "true"
checkbox Cathédrale "true"
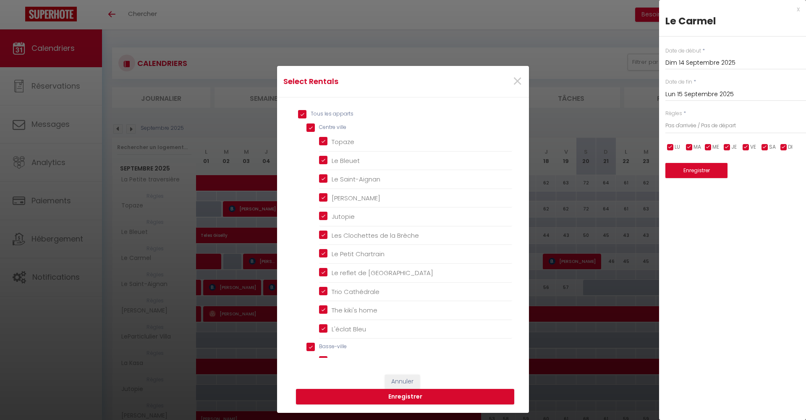
checkbox home "true"
checkbox Bleu "true"
checkbox input "true"
checkbox Saint-François "true"
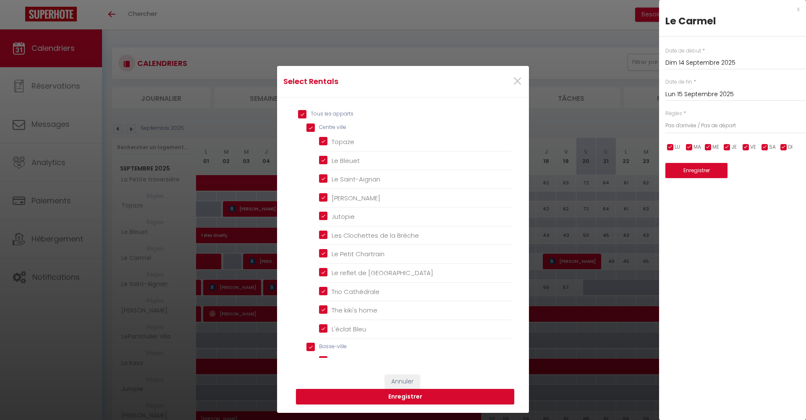
checkbox Saint-François "true"
checkbox Foulerie "true"
checkbox input "true"
checkbox centre "true"
checkbox Kasa "true"
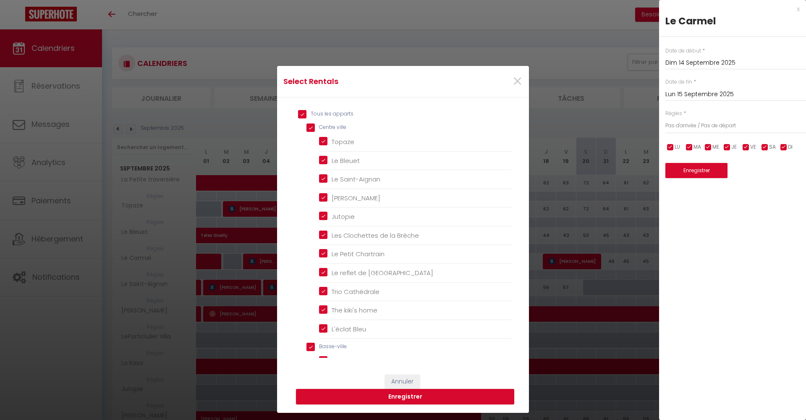
checkbox Bourgneuf "true"
checkbox Léonore "true"
checkbox traversière "true"
checkbox Hugo "true"
checkbox 41 "true"
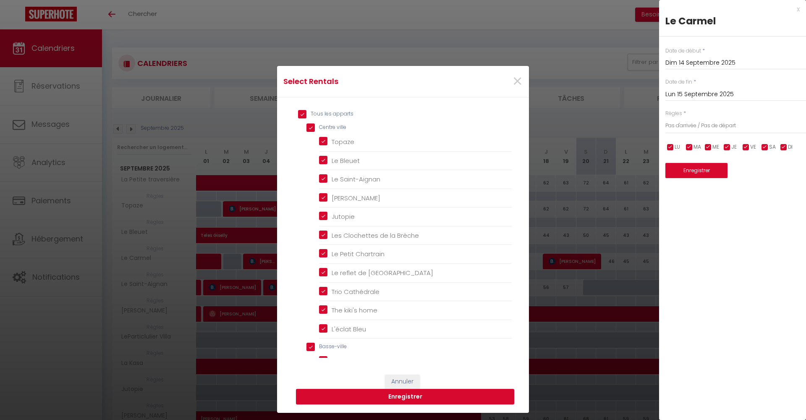
checkbox Sylvain "true"
checkbox input "true"
checkbox Nicole "true"
checkbox Collection "true"
checkbox Villa "true"
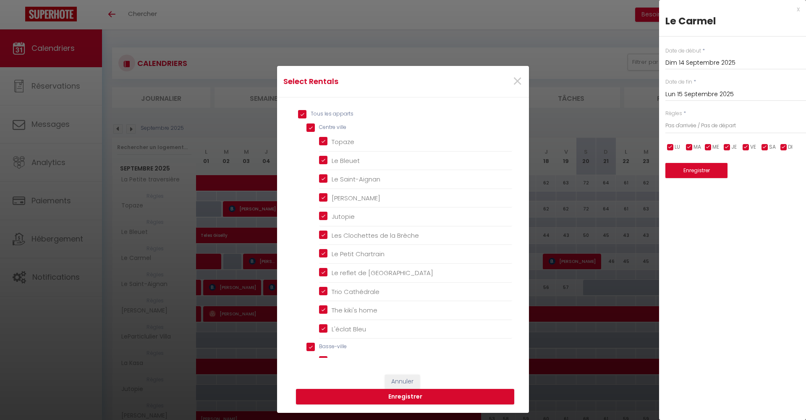
checkbox 1 "true"
checkbox 2 "true"
checkbox 3 "true"
checkbox Jardin "true"
checkbox 1 "true"
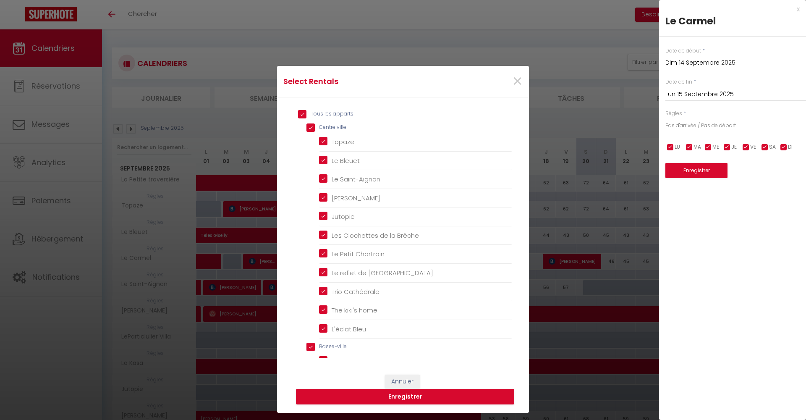
checkbox 2 "true"
checkbox 3 "true"
checkbox Sudio "true"
checkbox Loft "true"
checkbox input "true"
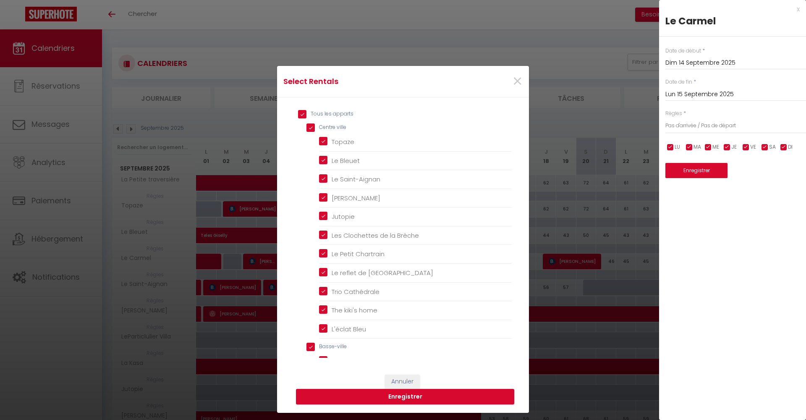
checkbox Milena "true"
checkbox Orme "true"
checkbox input "true"
checkbox 3 "true"
checkbox Serenidad "true"
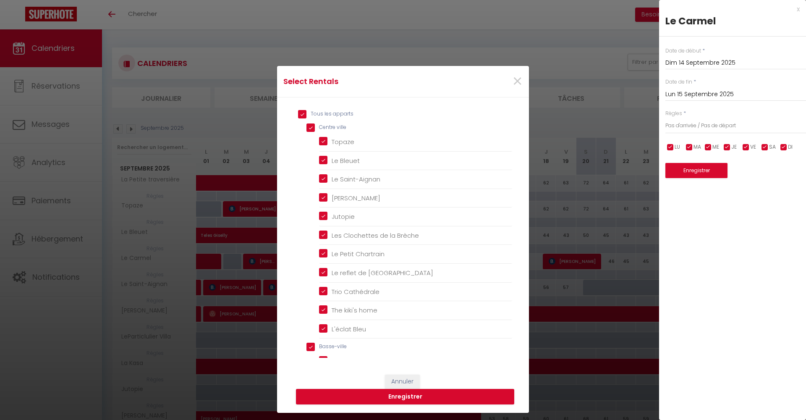
scroll to position [547, 0]
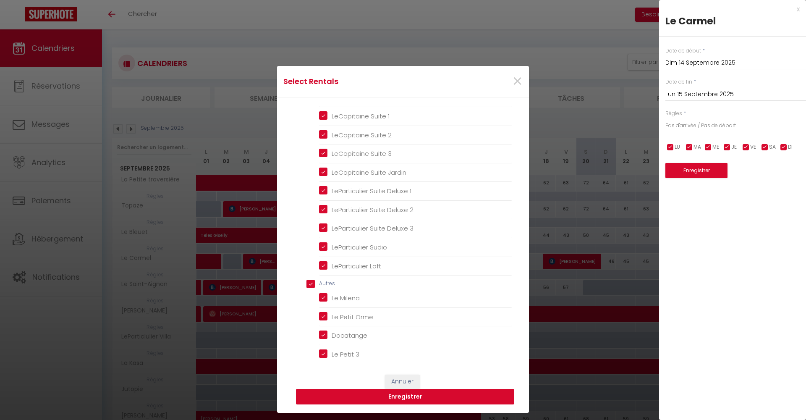
click at [431, 401] on button "Enregistrer" at bounding box center [405, 397] width 218 height 16
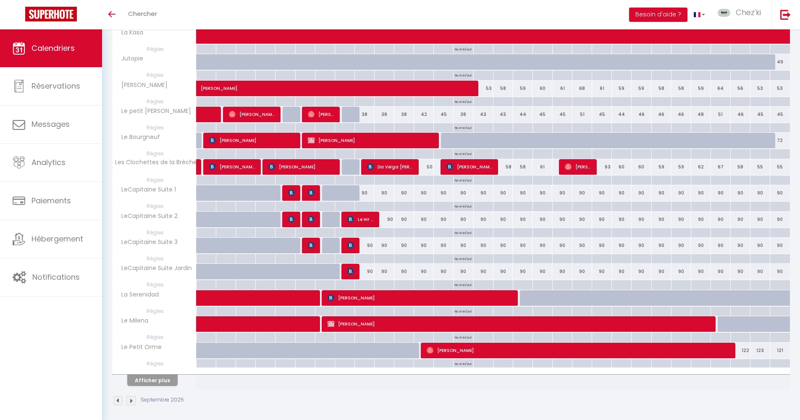
scroll to position [0, 0]
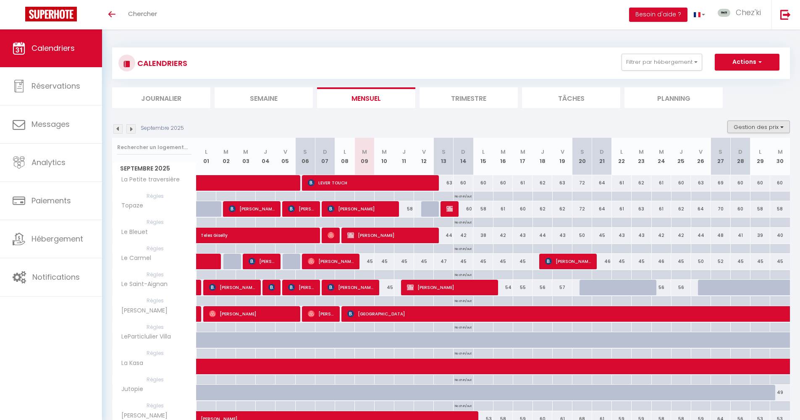
click at [768, 123] on button "Gestion des prix" at bounding box center [758, 127] width 63 height 13
click at [724, 169] on input "Règles" at bounding box center [752, 167] width 76 height 8
checkbox input "false"
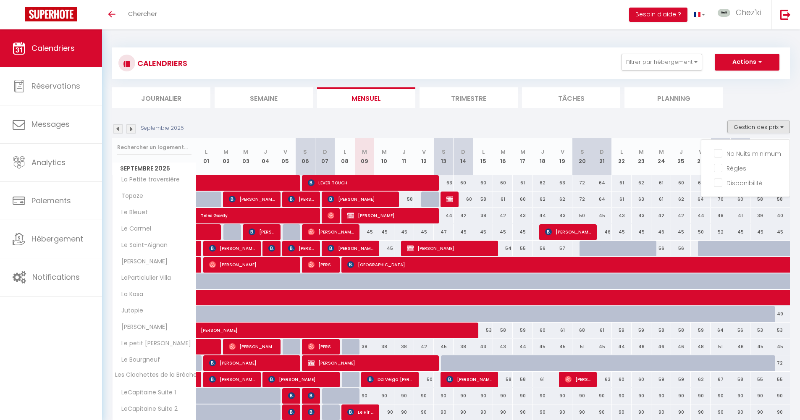
click at [758, 94] on ul "Journalier [GEOGRAPHIC_DATA] Mensuel Trimestre Tâches Planning" at bounding box center [451, 97] width 678 height 21
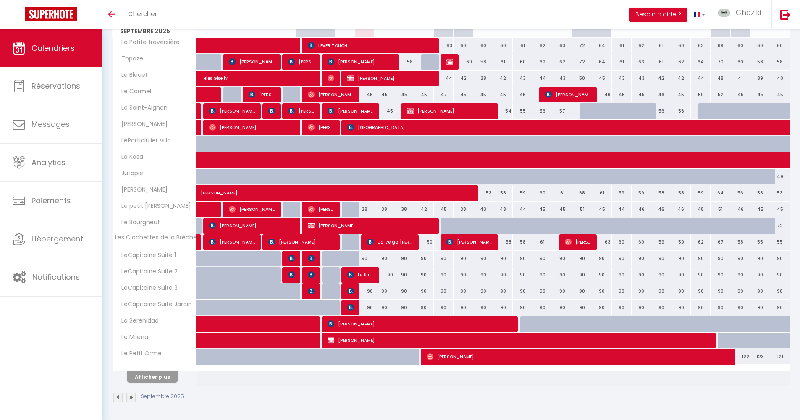
click at [166, 377] on button "Afficher plus" at bounding box center [152, 376] width 50 height 11
select select
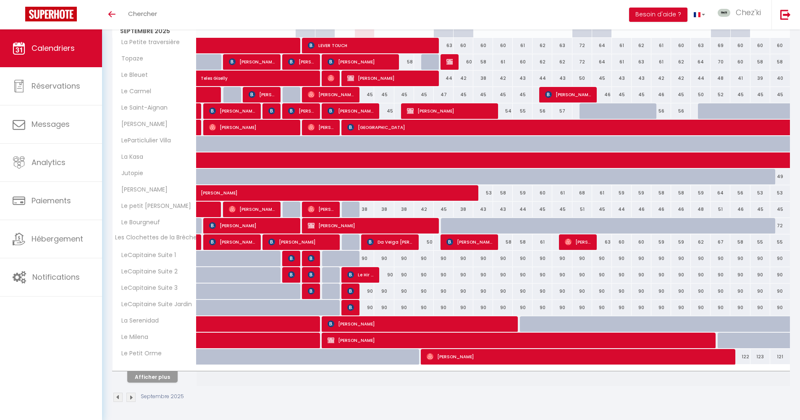
select select
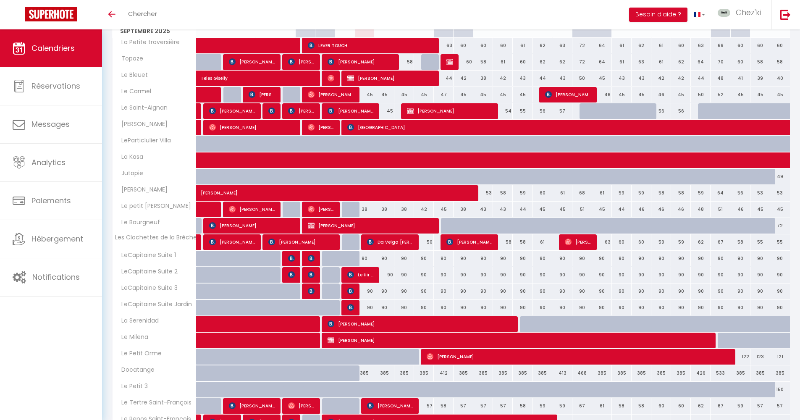
scroll to position [444, 0]
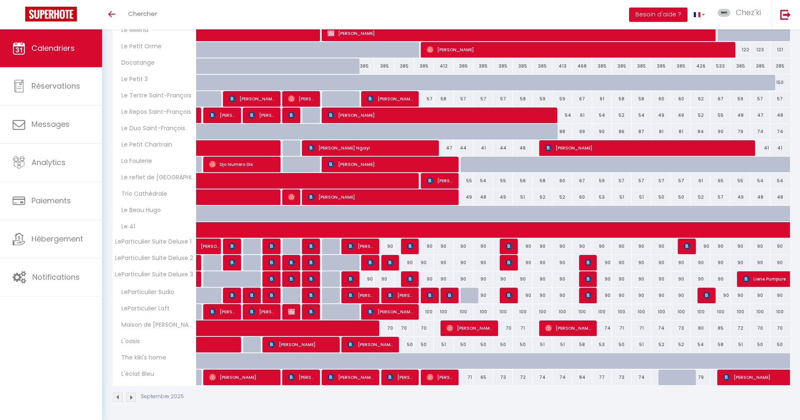
click at [448, 295] on img at bounding box center [449, 295] width 7 height 7
select select "OK"
select select "KO"
select select "0"
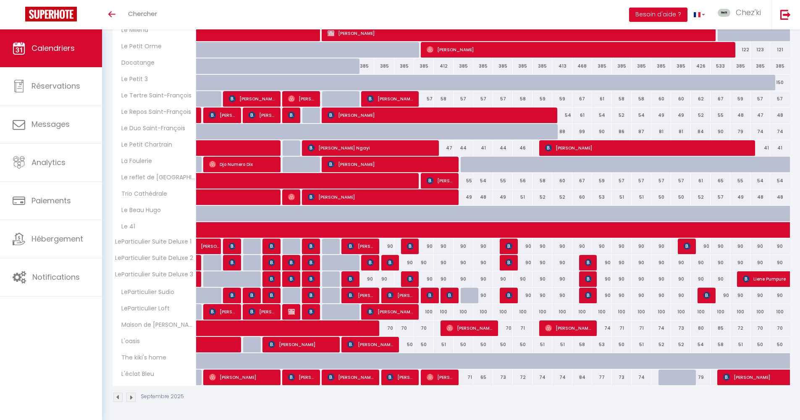
select select "1"
select select
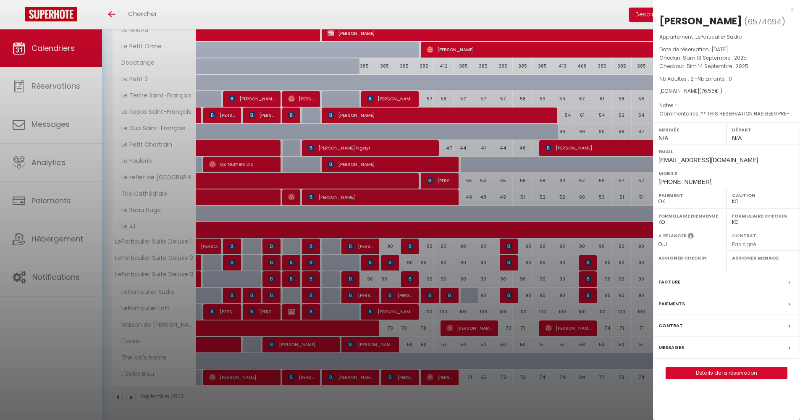
select select "22044"
select select "28823"
click at [448, 295] on div at bounding box center [400, 210] width 800 height 420
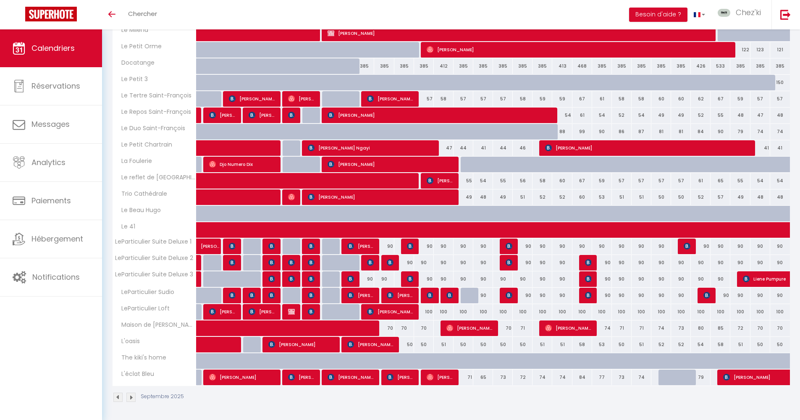
scroll to position [24, 0]
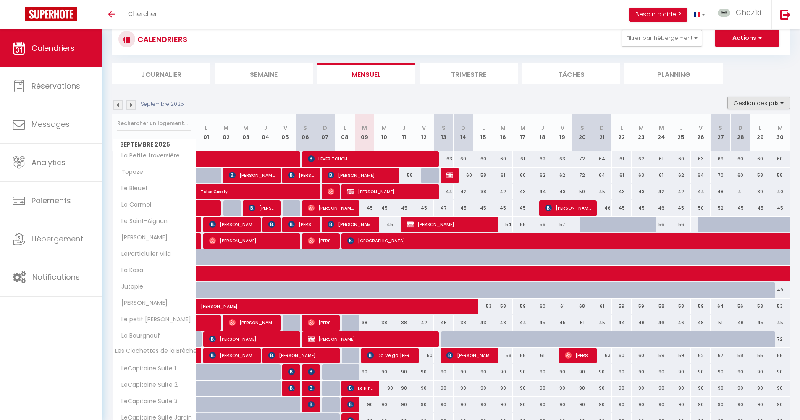
click at [758, 102] on button "Gestion des prix" at bounding box center [758, 103] width 63 height 13
click at [742, 143] on input "Règles" at bounding box center [752, 143] width 76 height 8
checkbox input "true"
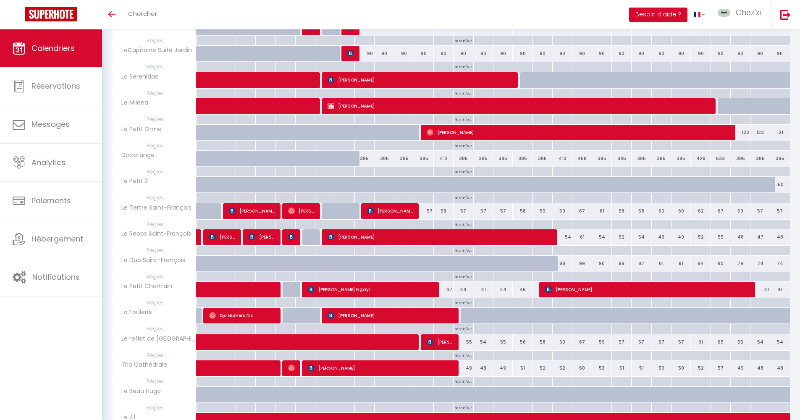
scroll to position [831, 0]
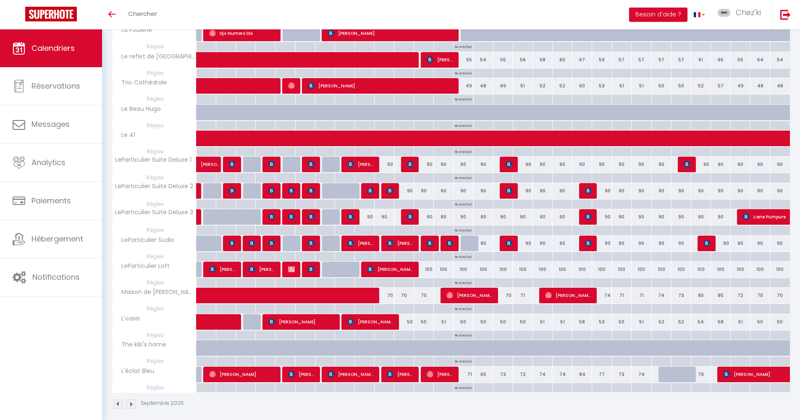
click at [468, 241] on div at bounding box center [471, 244] width 20 height 16
type input "90"
type input "Dim 14 Septembre 2025"
type input "Lun 15 Septembre 2025"
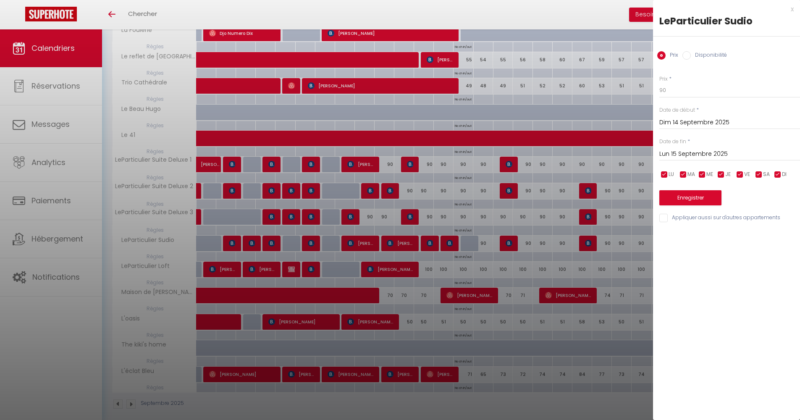
click at [687, 55] on input "Disponibilité" at bounding box center [686, 55] width 8 height 8
radio input "true"
radio input "false"
click at [688, 197] on button "Enregistrer" at bounding box center [690, 198] width 62 height 15
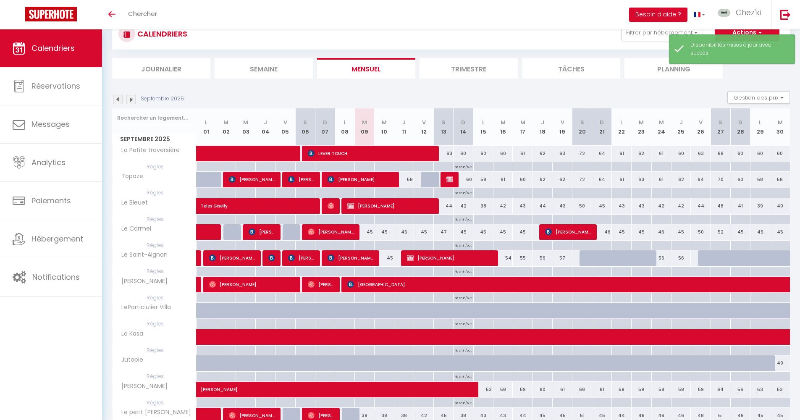
scroll to position [330, 0]
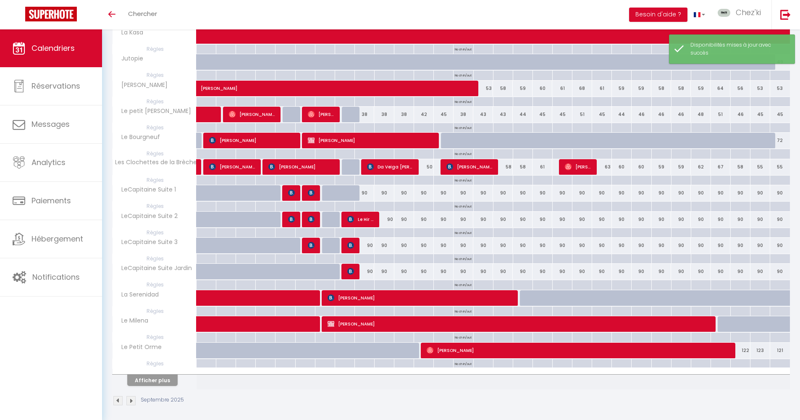
click at [162, 377] on button "Afficher plus" at bounding box center [152, 380] width 50 height 11
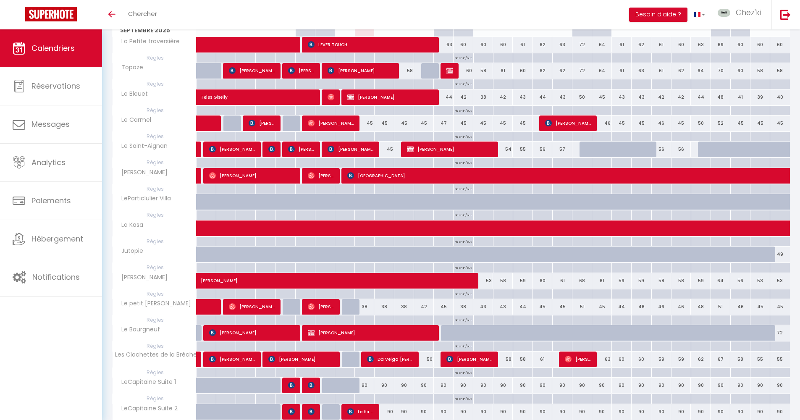
scroll to position [0, 0]
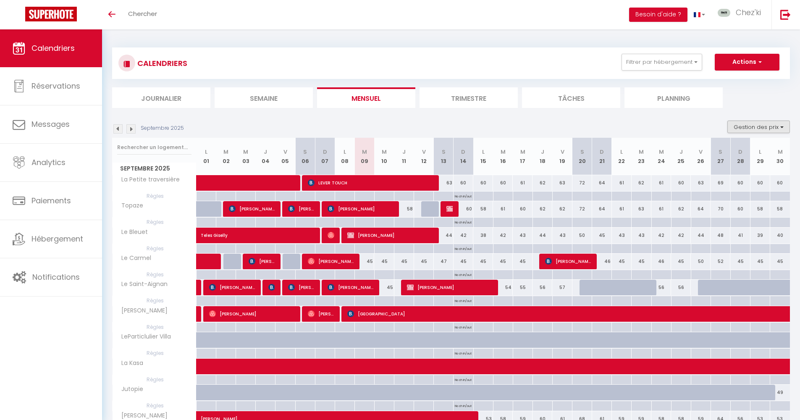
click at [763, 121] on button "Gestion des prix" at bounding box center [758, 127] width 63 height 13
click at [721, 166] on input "Règles" at bounding box center [752, 167] width 76 height 8
checkbox input "false"
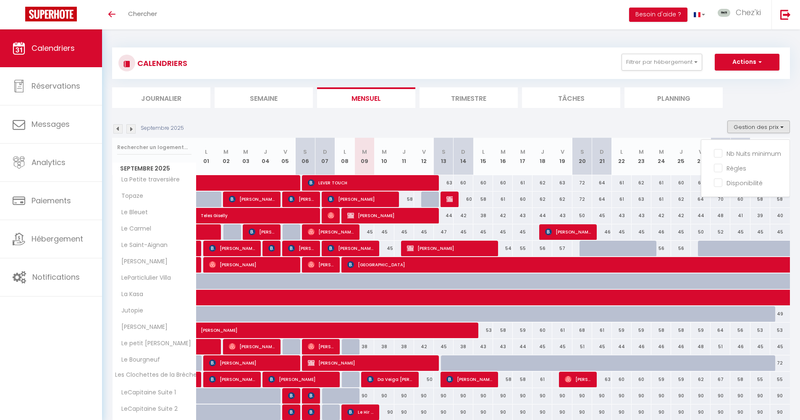
click at [758, 100] on ul "Journalier [GEOGRAPHIC_DATA] Mensuel Trimestre Tâches Planning" at bounding box center [451, 97] width 678 height 21
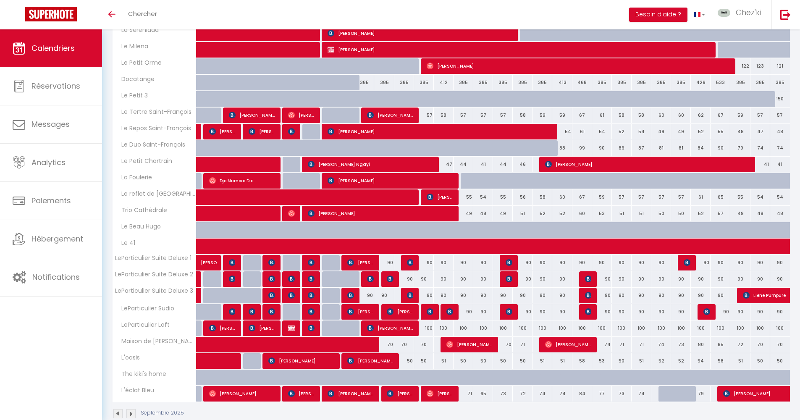
scroll to position [444, 0]
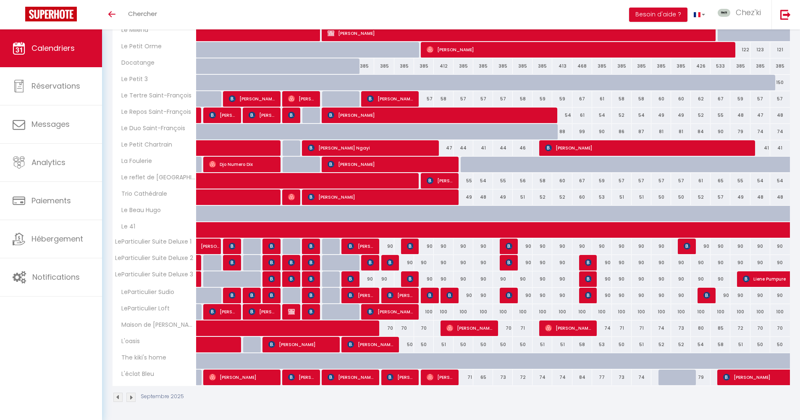
click at [409, 342] on div "50" at bounding box center [404, 345] width 20 height 16
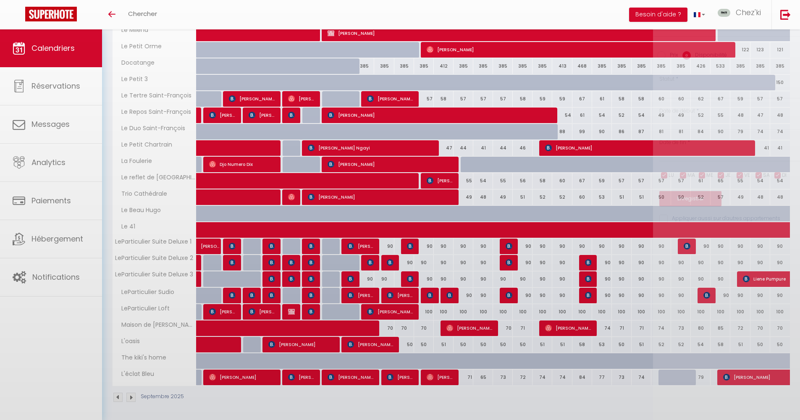
select select "1"
type input "Jeu 11 Septembre 2025"
type input "Ven 12 Septembre 2025"
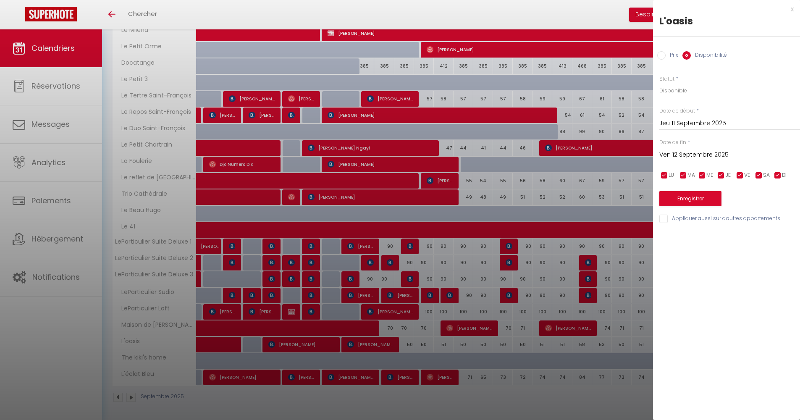
click at [409, 342] on div at bounding box center [400, 210] width 800 height 420
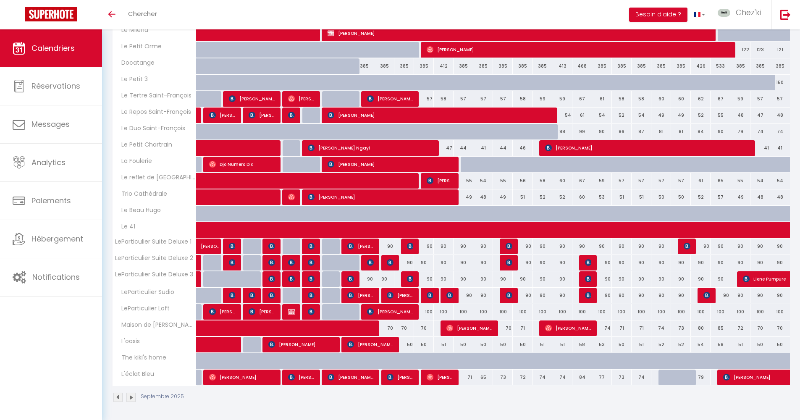
click at [466, 181] on div "55" at bounding box center [463, 181] width 20 height 16
select select "1"
type input "Dim 14 Septembre 2025"
type input "Lun 15 Septembre 2025"
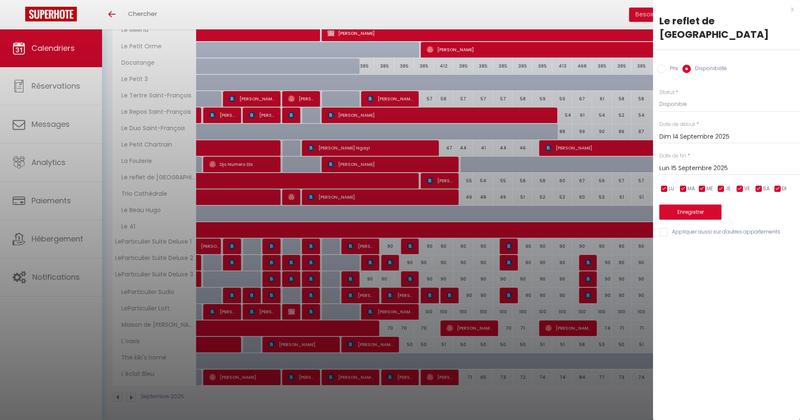
click at [466, 181] on div at bounding box center [400, 210] width 800 height 420
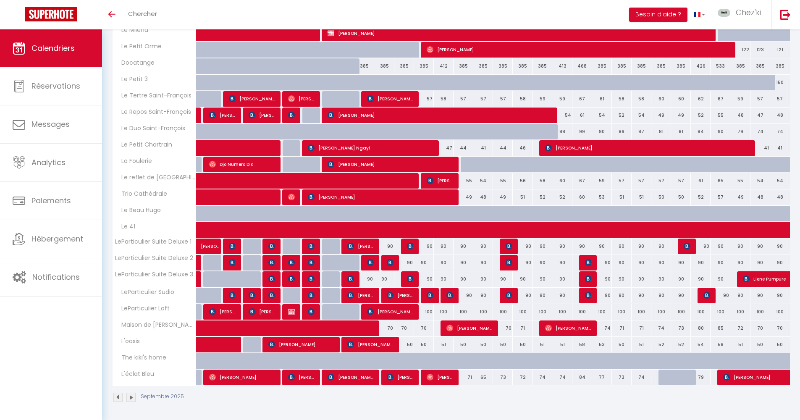
click at [440, 181] on span "[PERSON_NAME]" at bounding box center [440, 181] width 26 height 16
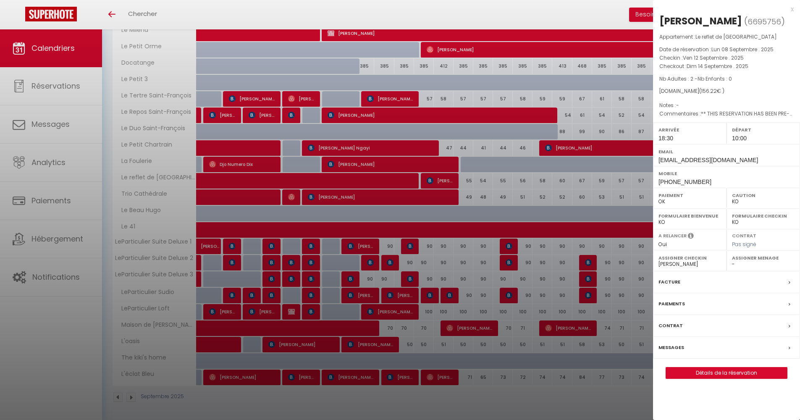
click at [417, 212] on div at bounding box center [400, 210] width 800 height 420
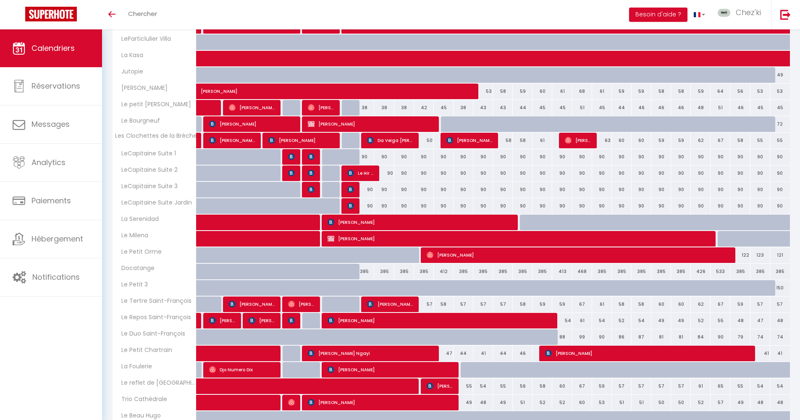
scroll to position [294, 0]
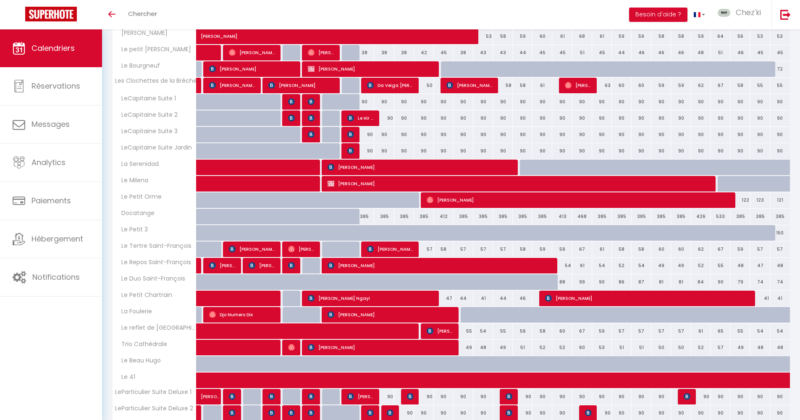
click at [397, 249] on span "[PERSON_NAME] [PERSON_NAME]" at bounding box center [390, 249] width 46 height 16
select select "40773"
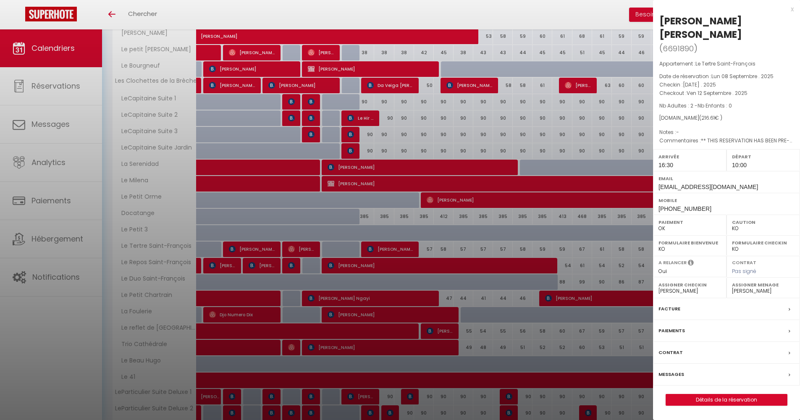
click at [397, 249] on div at bounding box center [400, 210] width 800 height 420
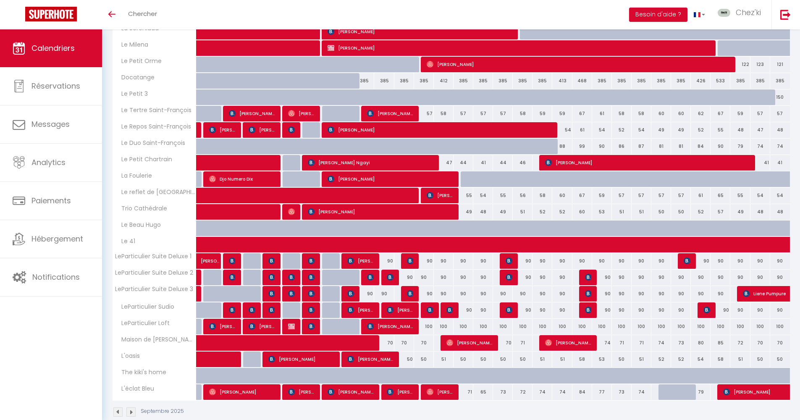
scroll to position [444, 0]
